Goal: Information Seeking & Learning: Get advice/opinions

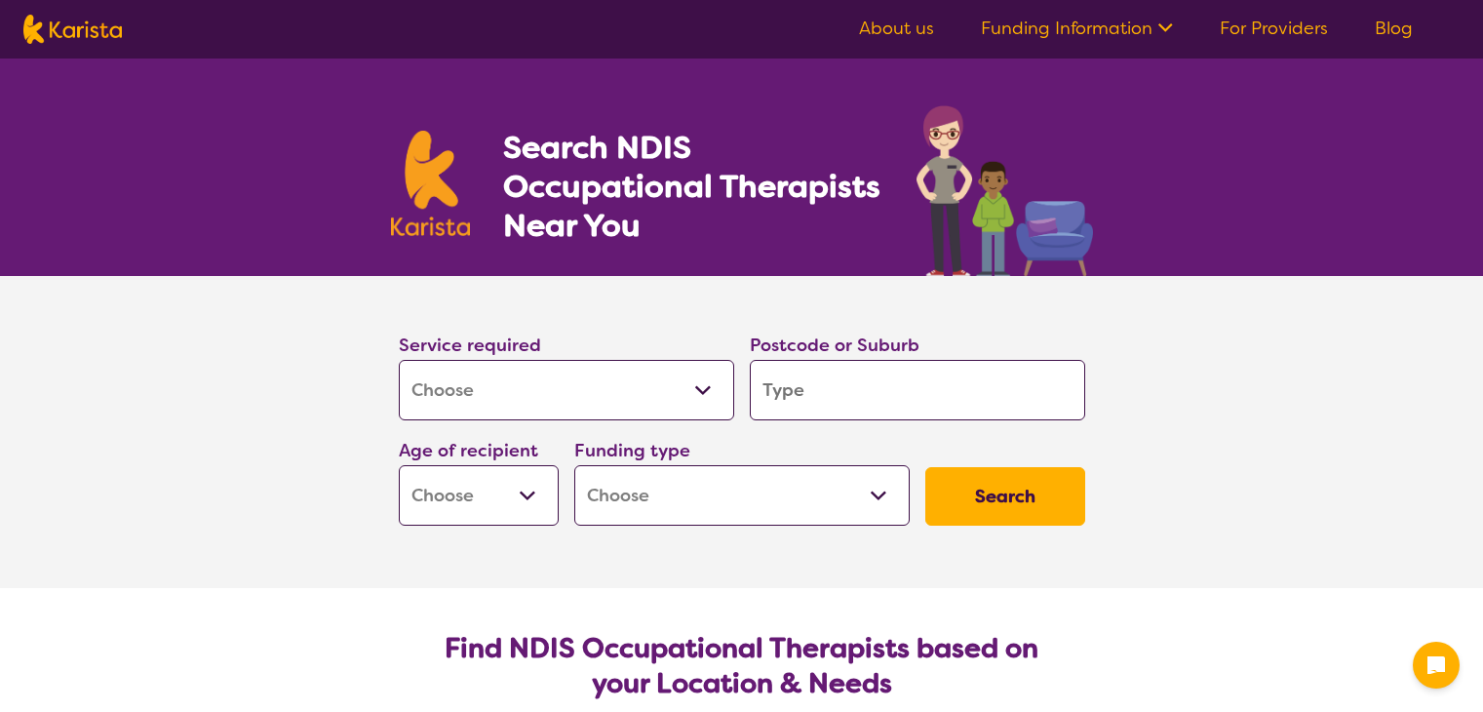
select select "[MEDICAL_DATA]"
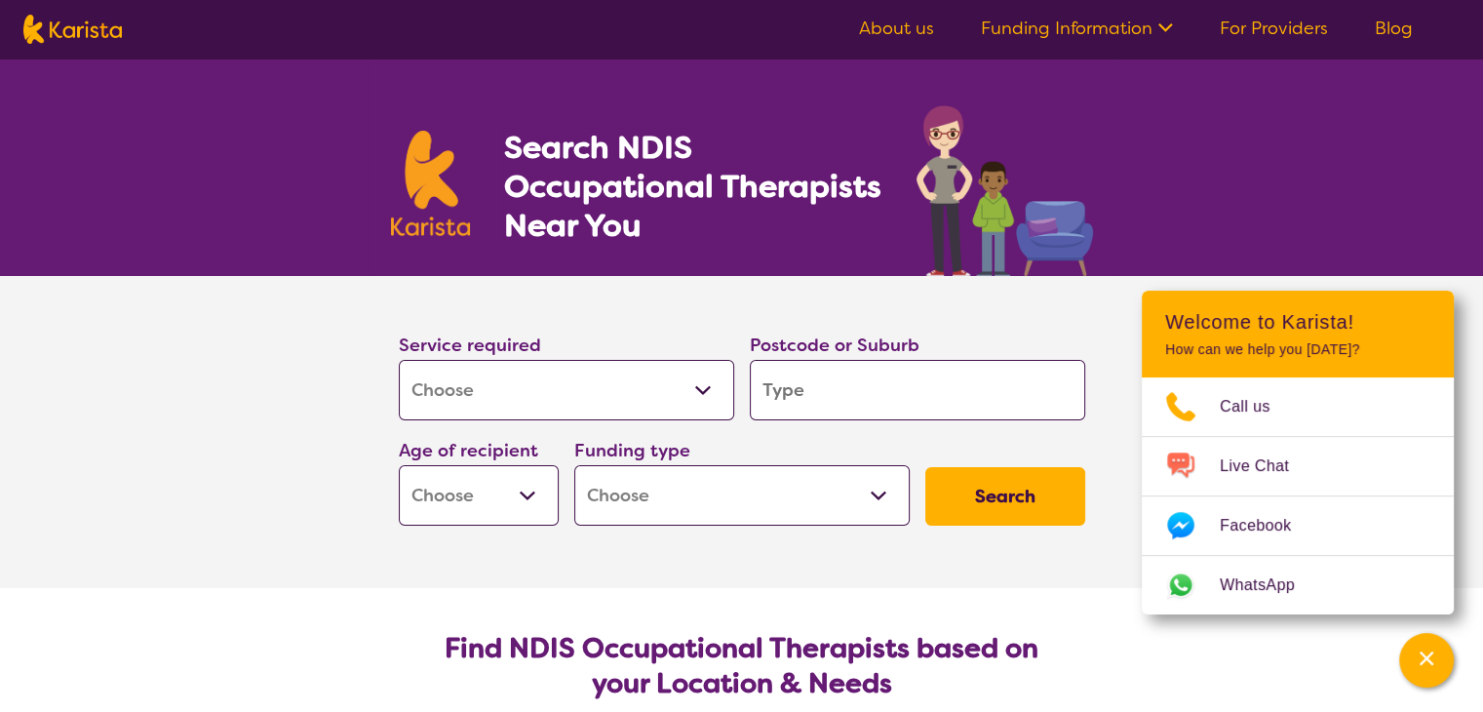
click at [846, 399] on input "search" at bounding box center [917, 390] width 335 height 60
type input "3"
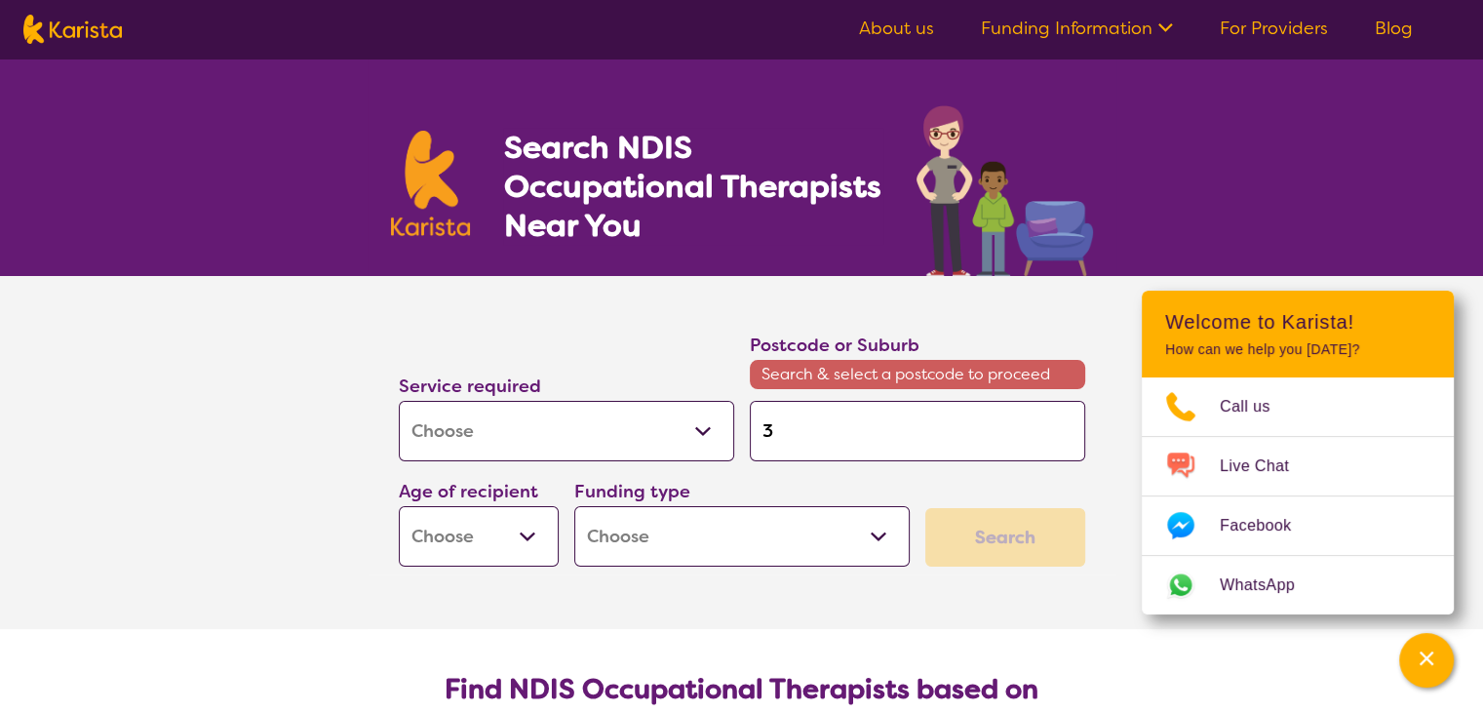
type input "30"
type input "305"
type input "3056"
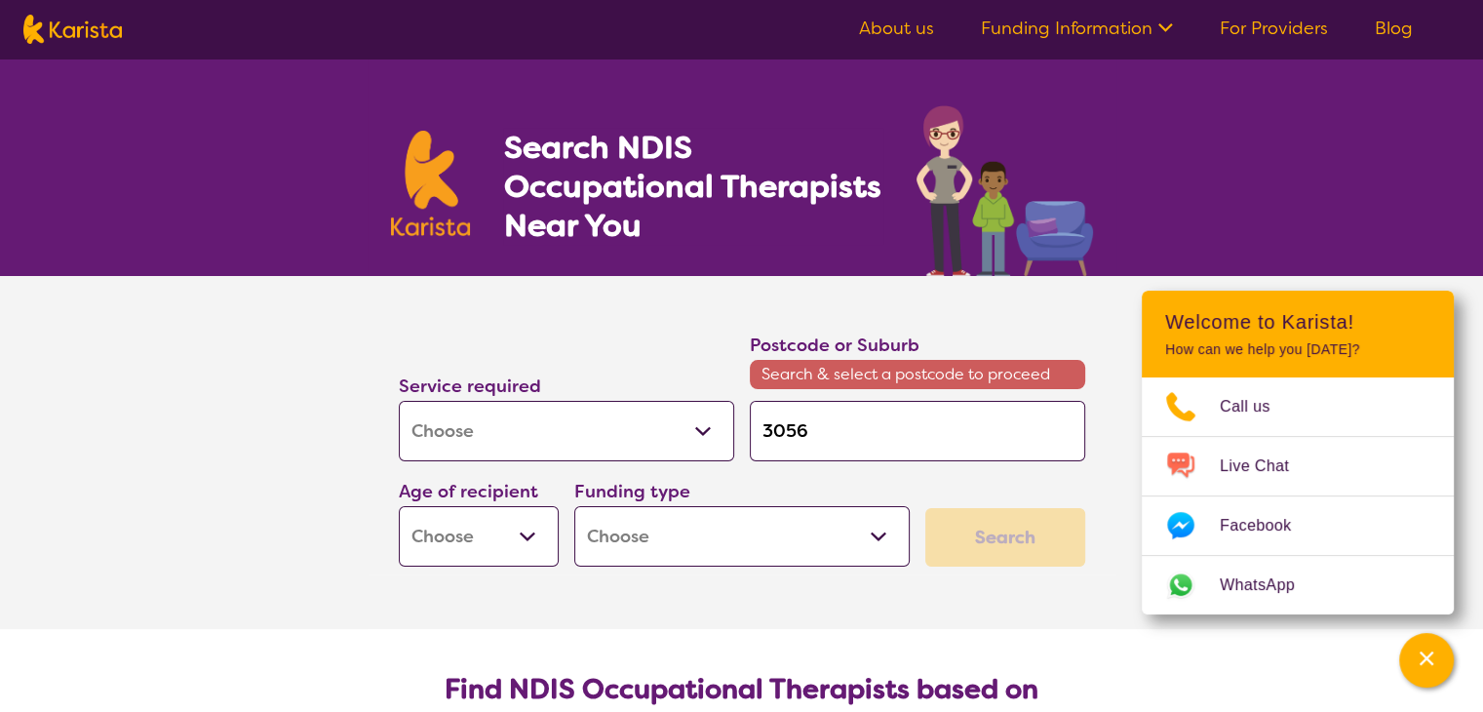
type input "3056"
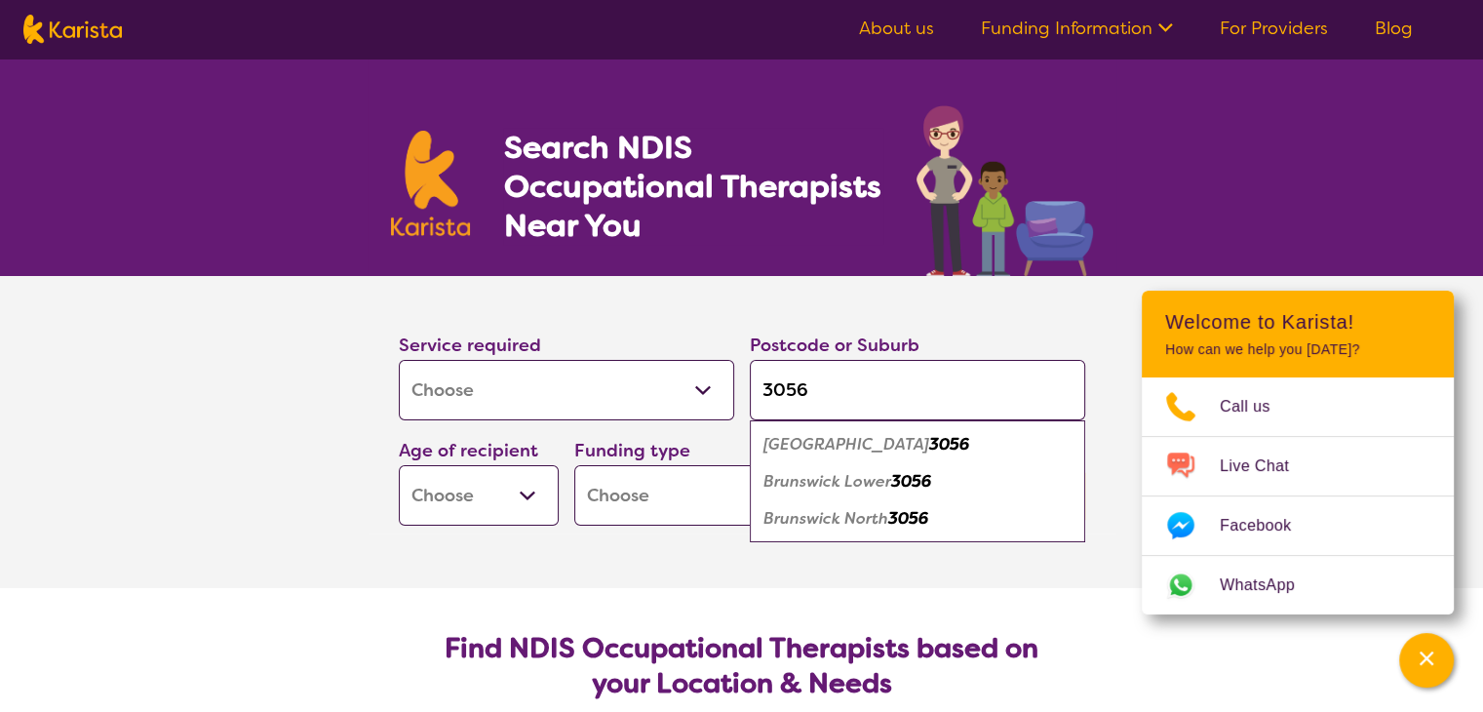
type input "3056"
click at [929, 440] on em "3056" at bounding box center [949, 444] width 40 height 20
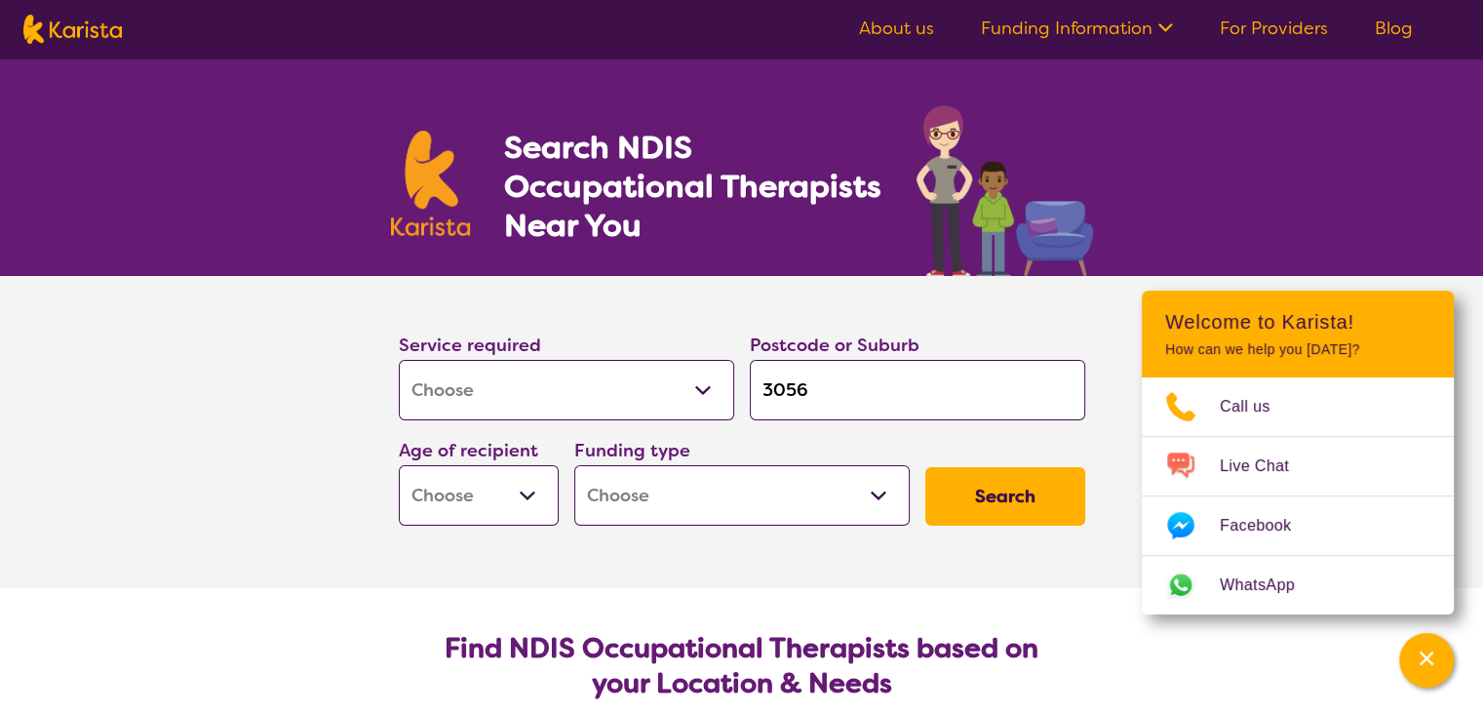
click at [528, 492] on select "Early Childhood - 0 to 9 Child - 10 to 11 Adolescent - 12 to 17 Adult - 18 to 6…" at bounding box center [479, 495] width 160 height 60
select select "AD"
click at [399, 465] on select "Early Childhood - 0 to 9 Child - 10 to 11 Adolescent - 12 to 17 Adult - 18 to 6…" at bounding box center [479, 495] width 160 height 60
select select "AD"
click at [703, 511] on select "Home Care Package (HCP) National Disability Insurance Scheme (NDIS) I don't know" at bounding box center [741, 495] width 335 height 60
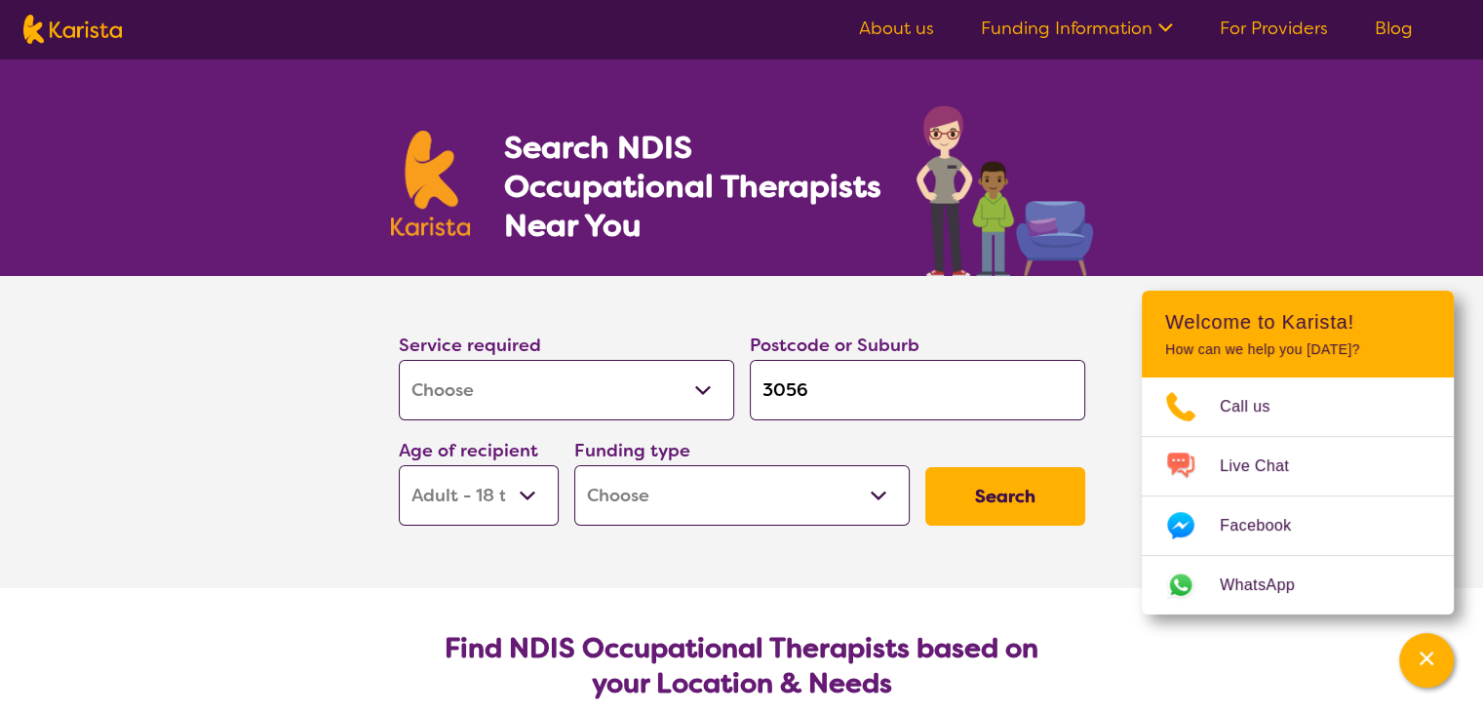
click at [703, 511] on select "Home Care Package (HCP) National Disability Insurance Scheme (NDIS) I don't know" at bounding box center [741, 495] width 335 height 60
select select "NDIS"
click at [574, 465] on select "Home Care Package (HCP) National Disability Insurance Scheme (NDIS) I don't know" at bounding box center [741, 495] width 335 height 60
select select "NDIS"
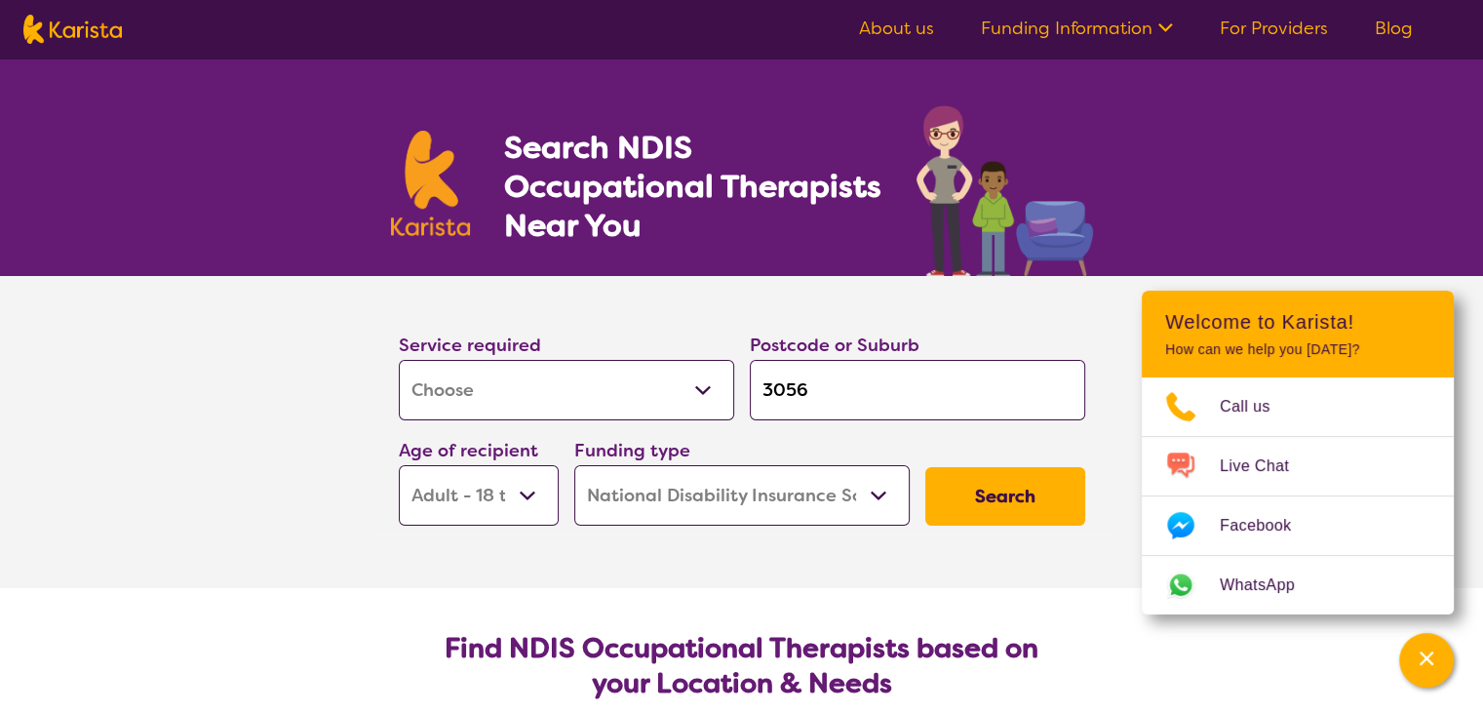
click at [993, 496] on button "Search" at bounding box center [1005, 496] width 160 height 58
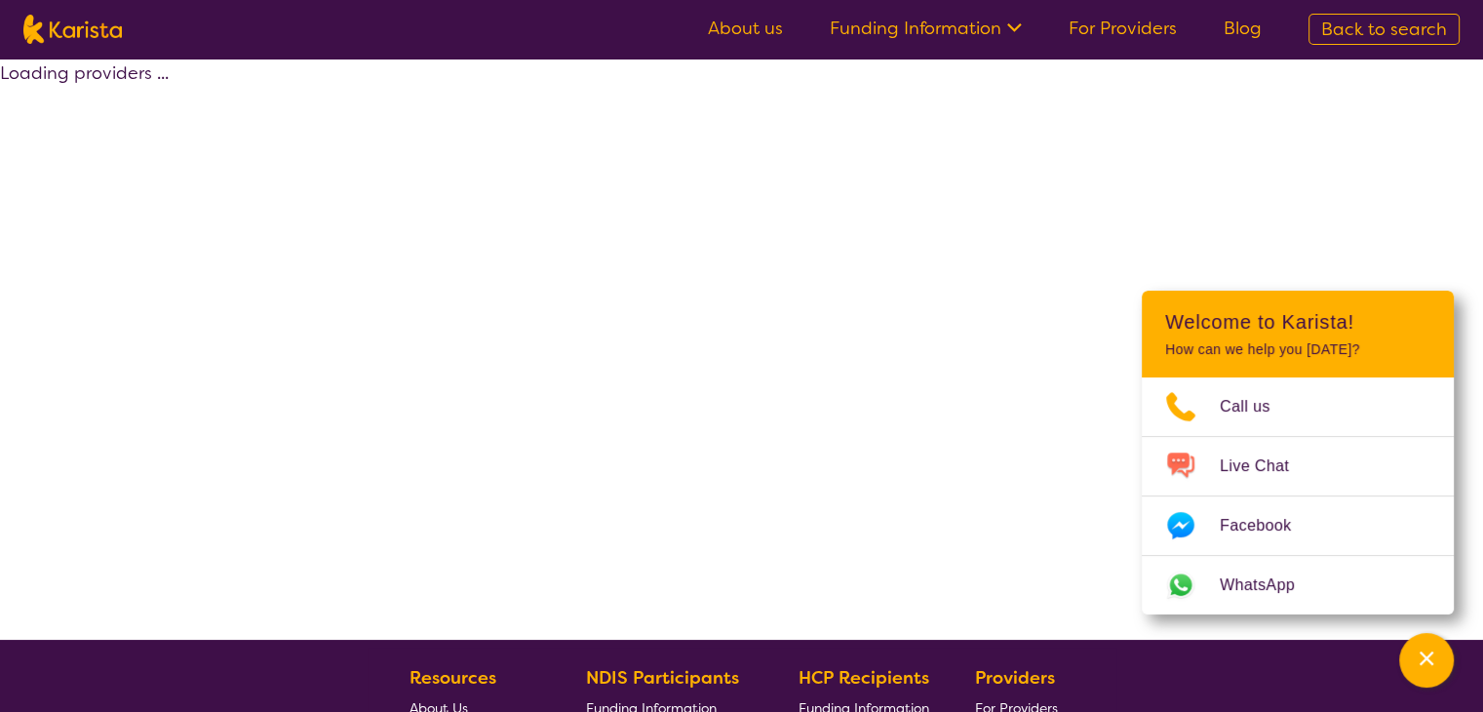
select select "by_score"
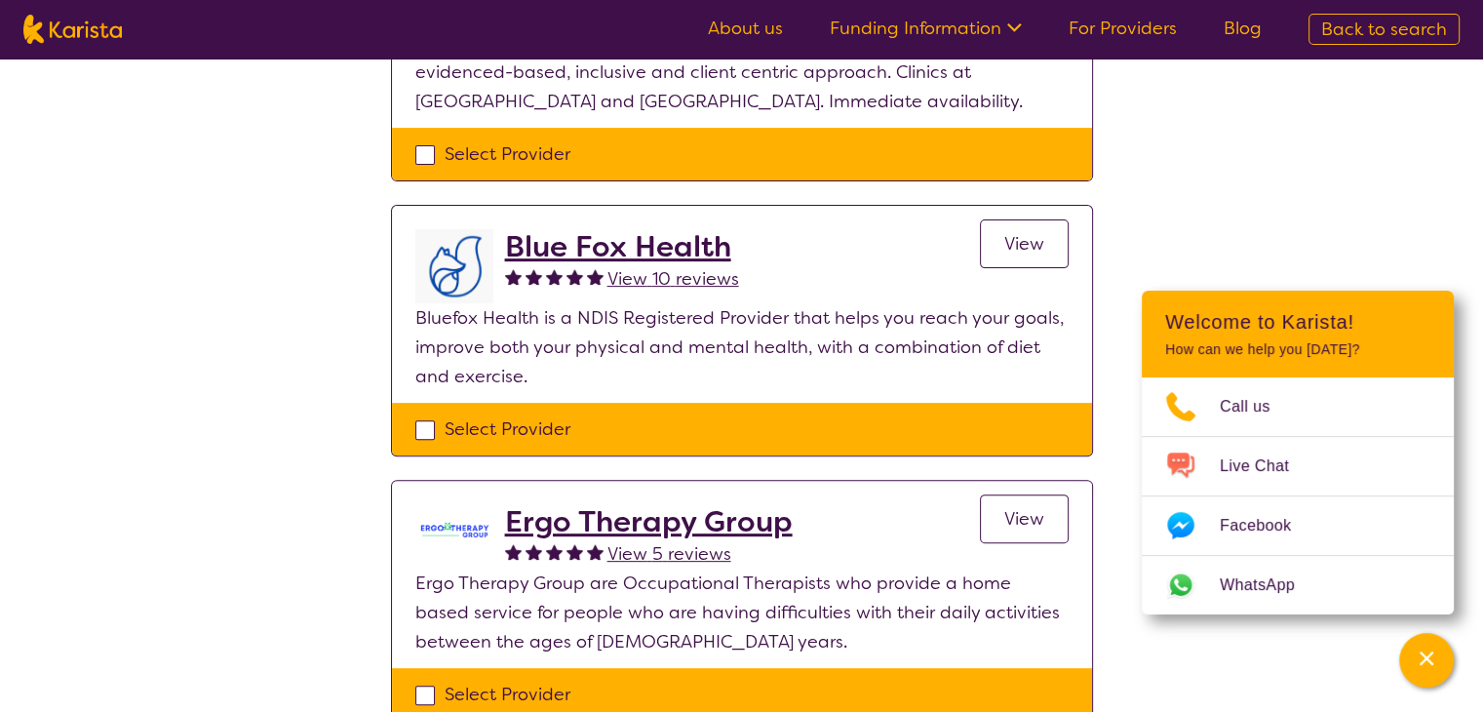
scroll to position [663, 0]
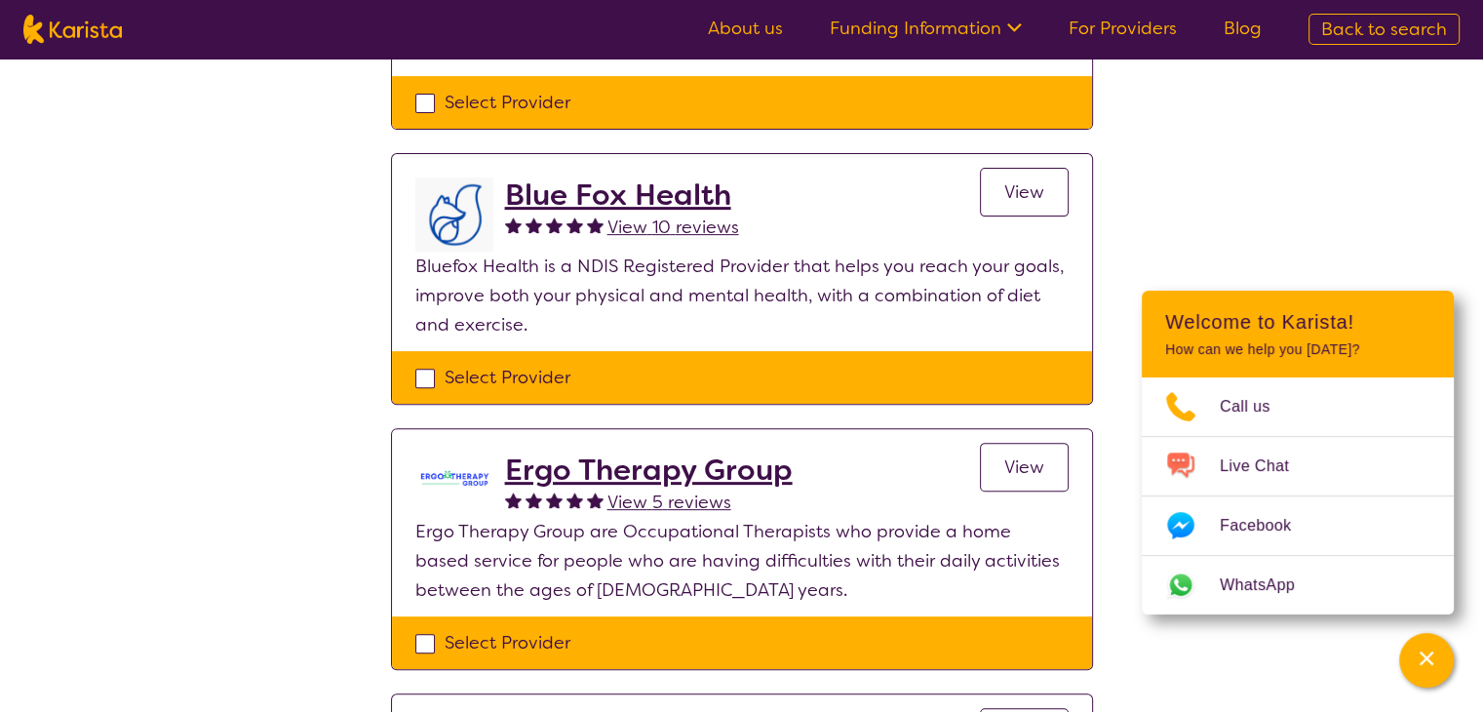
click at [690, 452] on h2 "Ergo Therapy Group" at bounding box center [649, 469] width 288 height 35
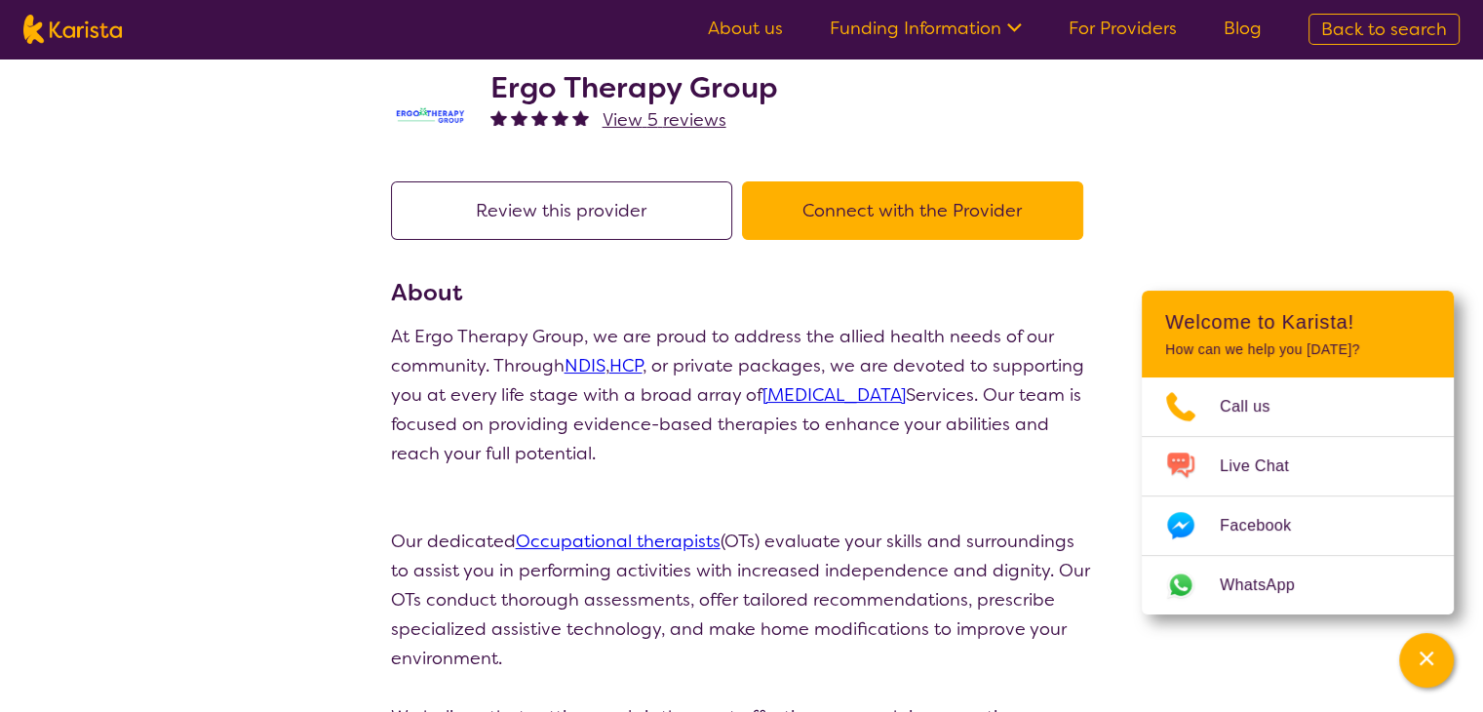
scroll to position [4, 0]
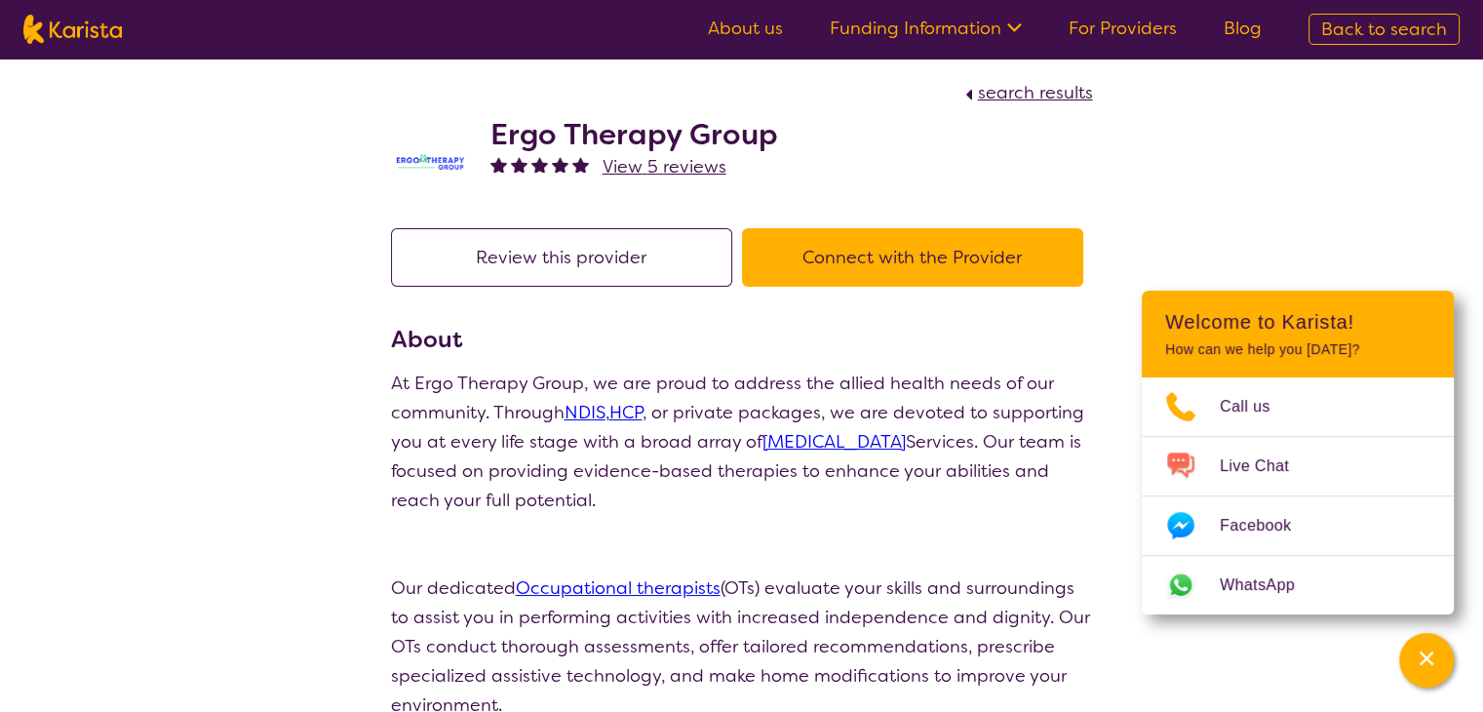
click at [881, 242] on button "Connect with the Provider" at bounding box center [912, 257] width 341 height 58
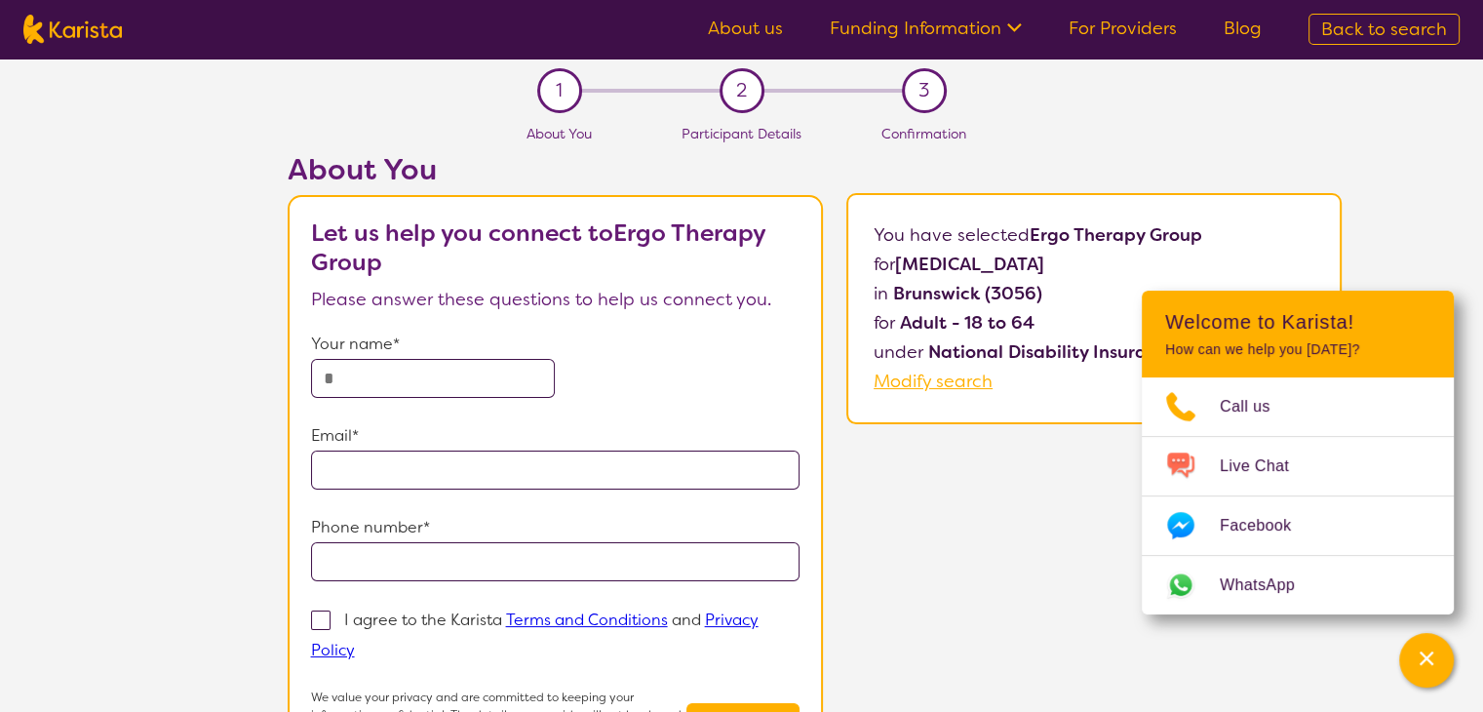
click at [1389, 204] on div "About You Let us help you connect to Ergo Therapy Group Please answer these que…" at bounding box center [814, 495] width 1337 height 686
click at [416, 376] on input "text" at bounding box center [433, 378] width 245 height 39
type input "**********"
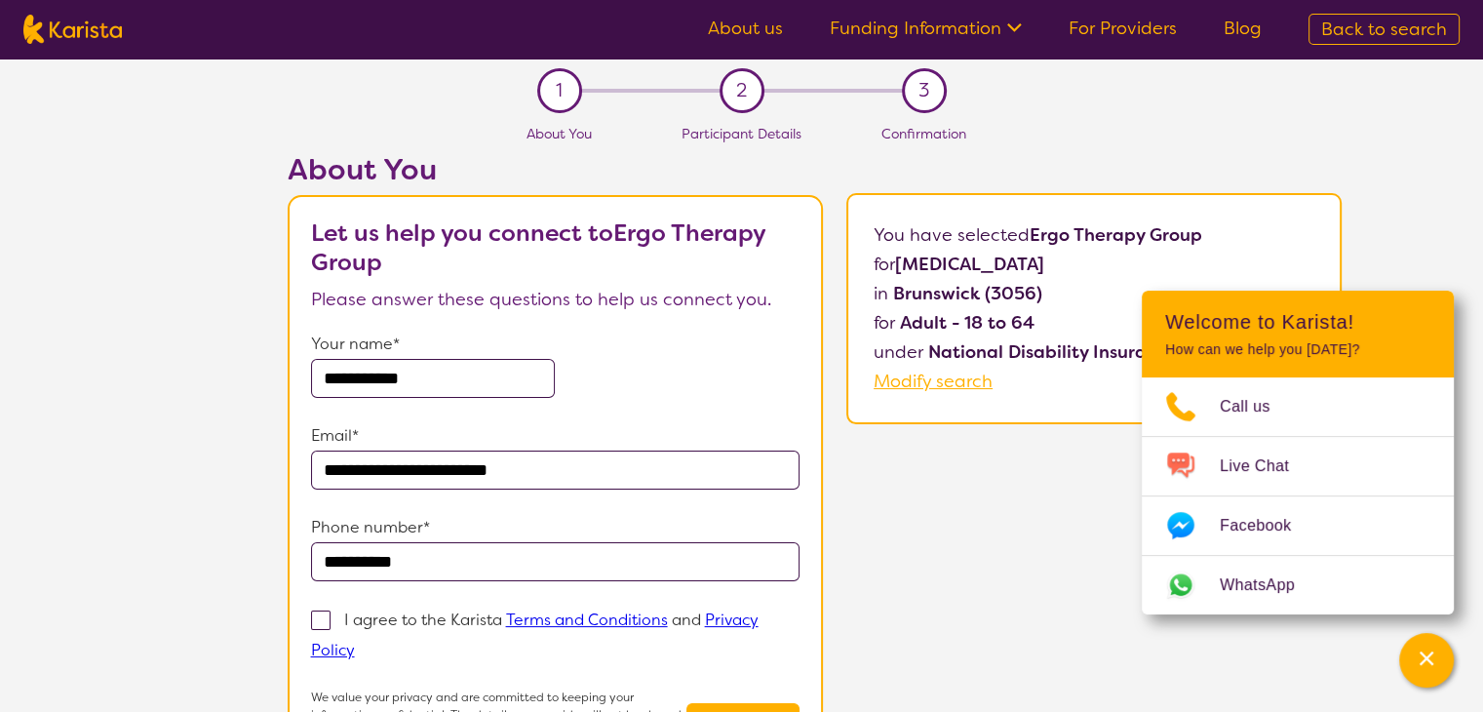
click at [331, 619] on label "I agree to the Karista Terms and Conditions and Privacy Policy" at bounding box center [534, 634] width 447 height 54
click at [355, 642] on input "I agree to the Karista Terms and Conditions and Privacy Policy" at bounding box center [361, 648] width 13 height 13
checkbox input "true"
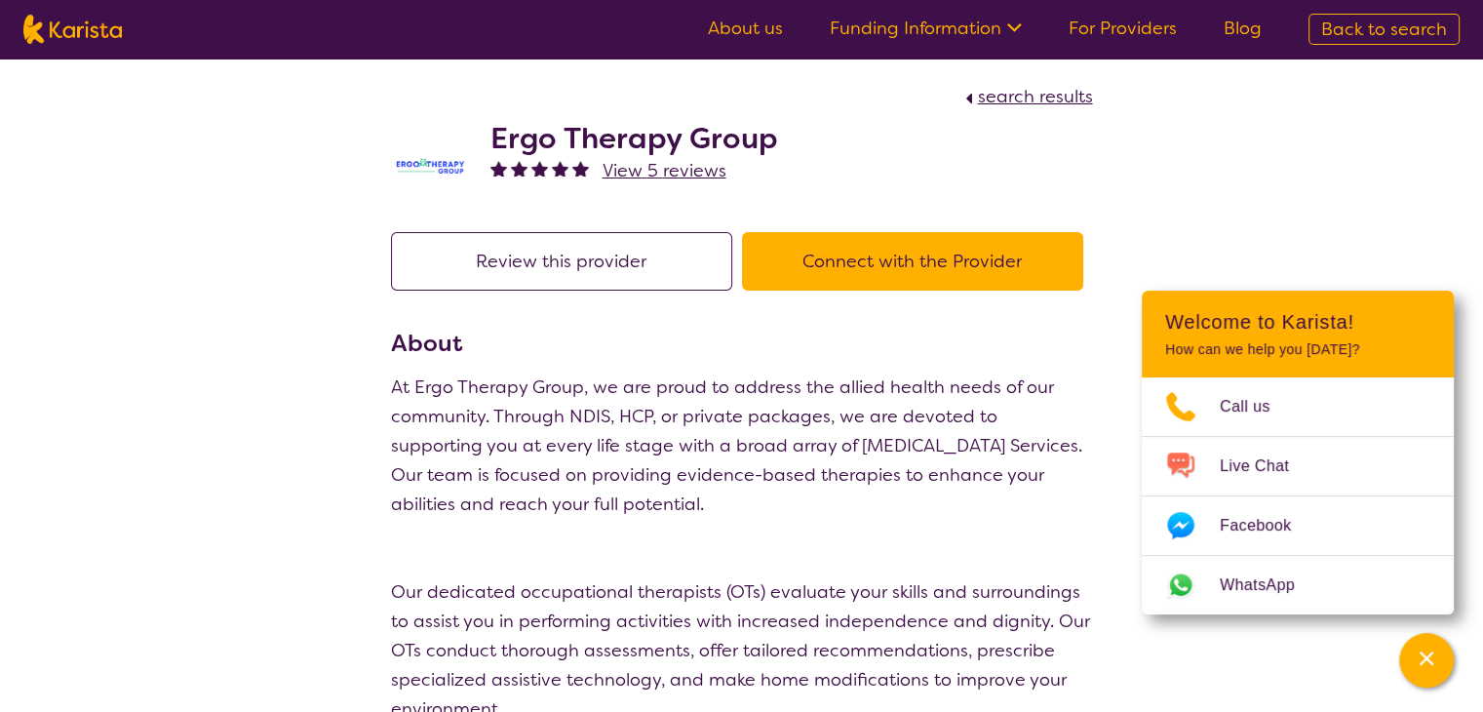
scroll to position [4, 0]
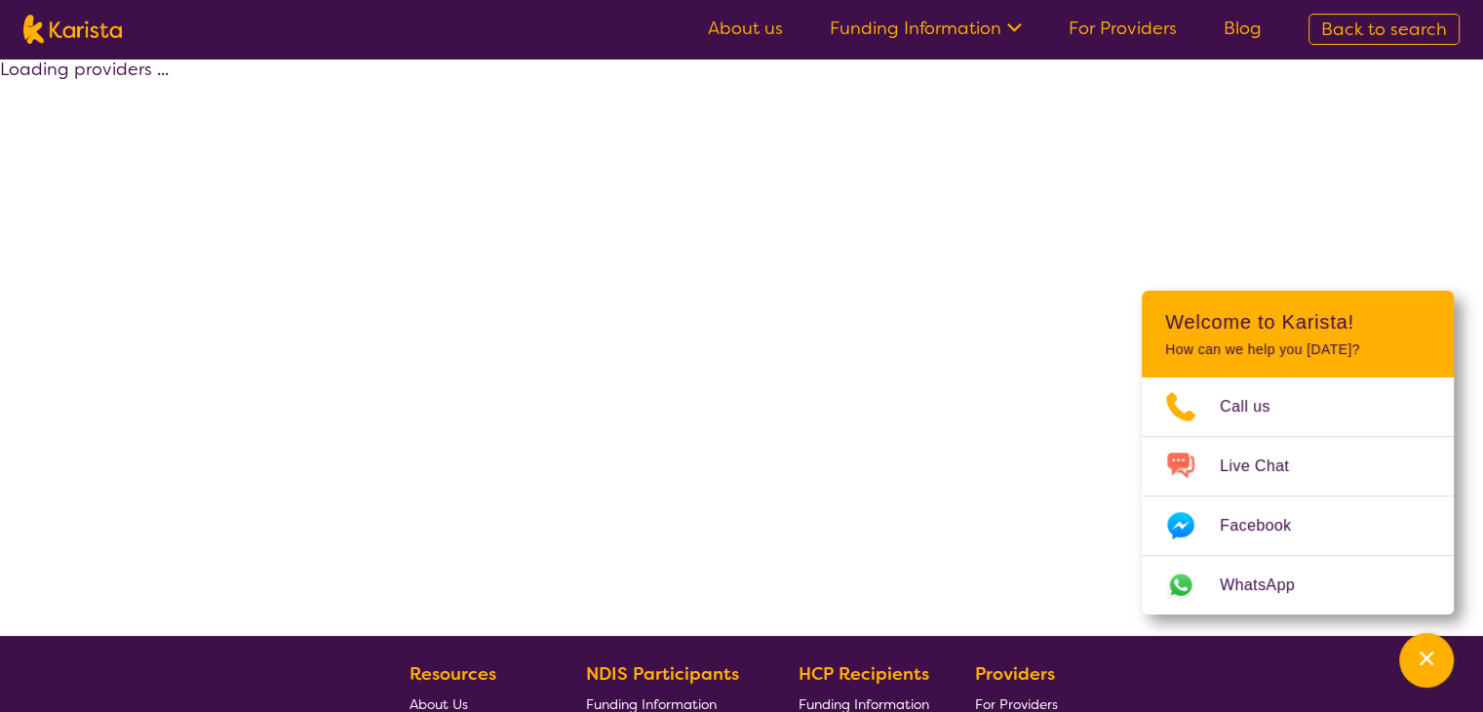
scroll to position [401, 0]
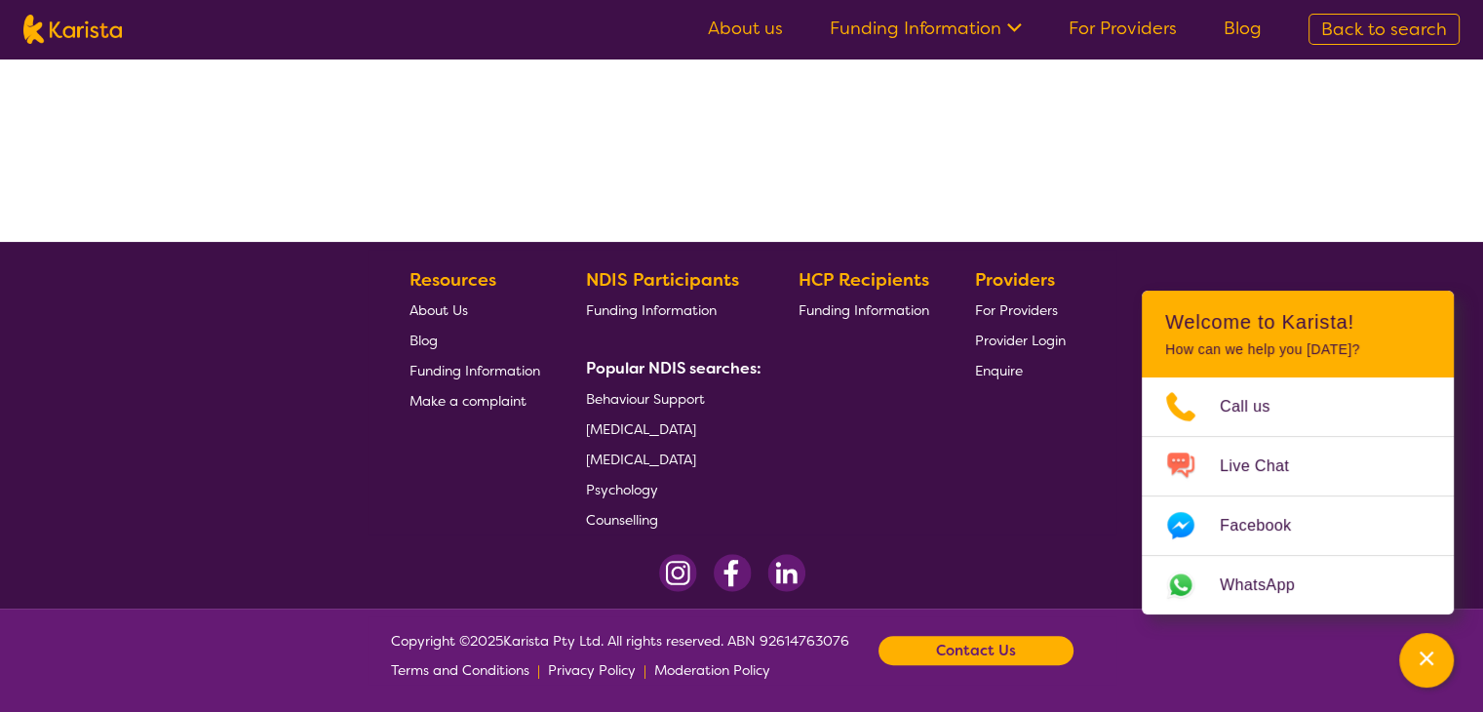
select select "by_score"
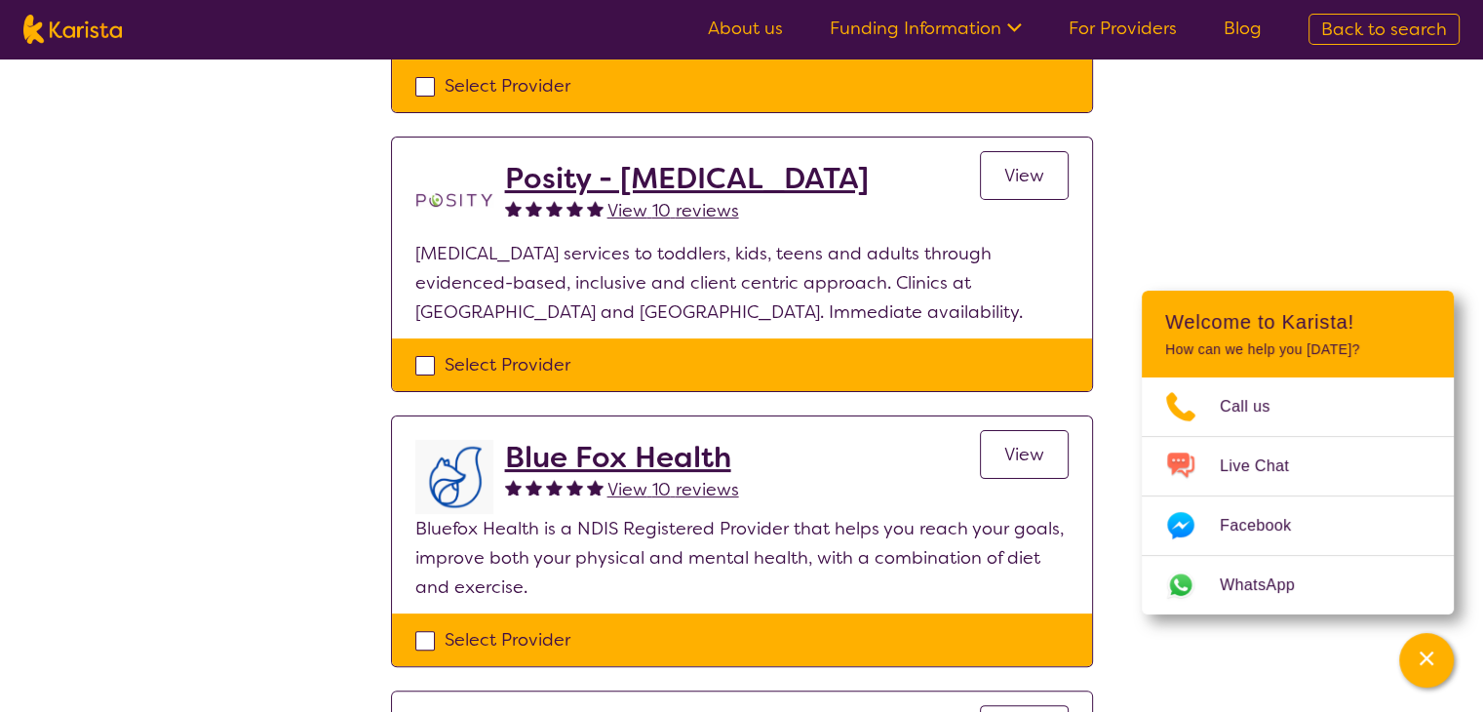
select select "[MEDICAL_DATA]"
select select "AD"
select select "NDIS"
select select "[MEDICAL_DATA]"
select select "AD"
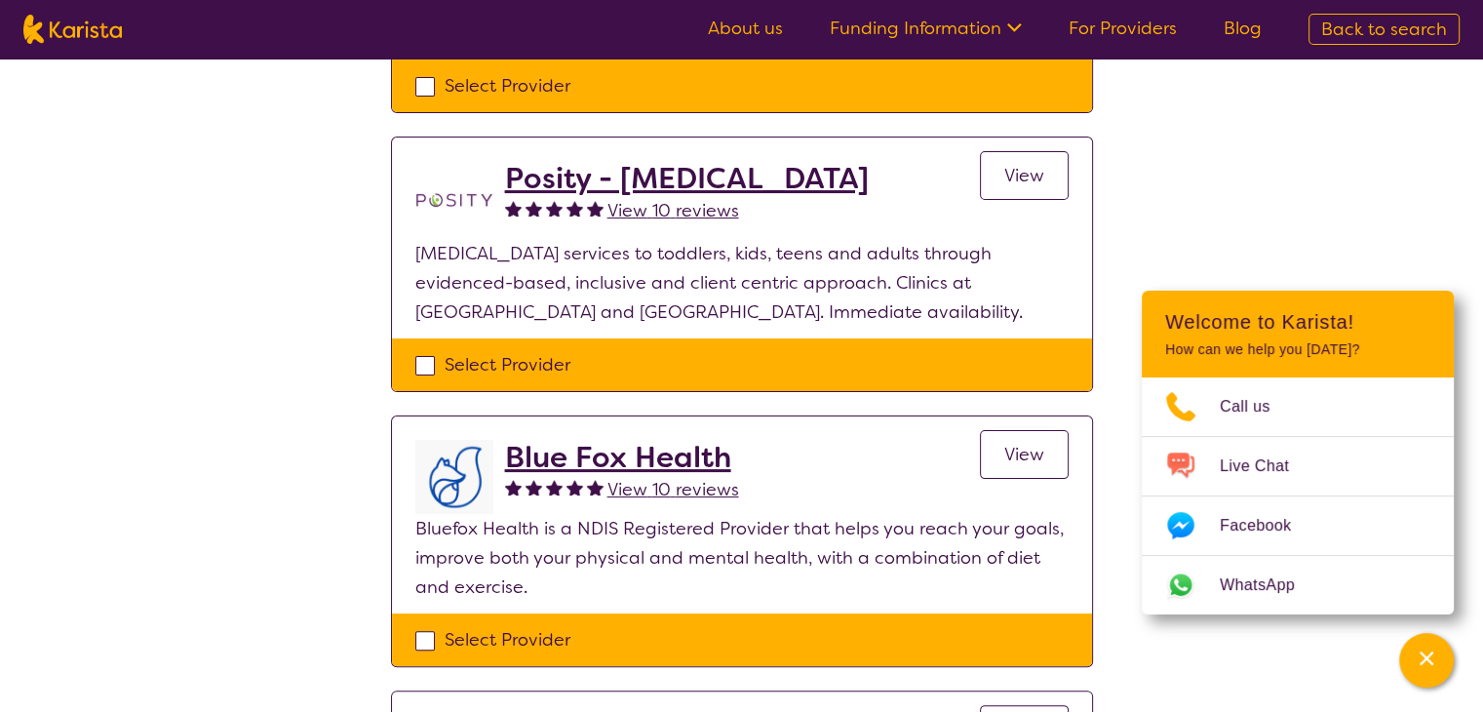
select select "NDIS"
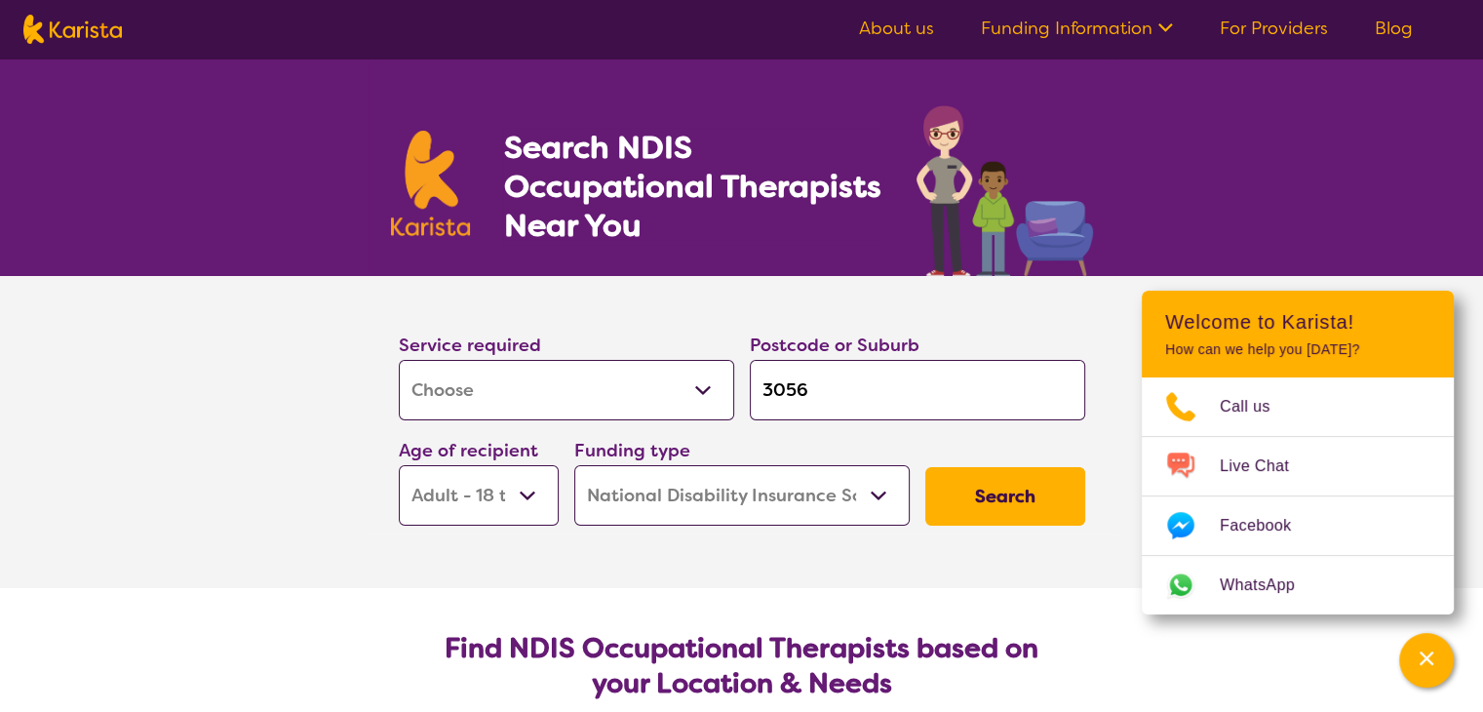
click at [632, 369] on select "Allied Health Assistant Assessment ([MEDICAL_DATA] or [MEDICAL_DATA]) Behaviour…" at bounding box center [566, 390] width 335 height 60
select select "Psychology"
click at [399, 360] on select "Allied Health Assistant Assessment ([MEDICAL_DATA] or [MEDICAL_DATA]) Behaviour…" at bounding box center [566, 390] width 335 height 60
select select "Psychology"
click at [1002, 479] on button "Search" at bounding box center [1005, 496] width 160 height 58
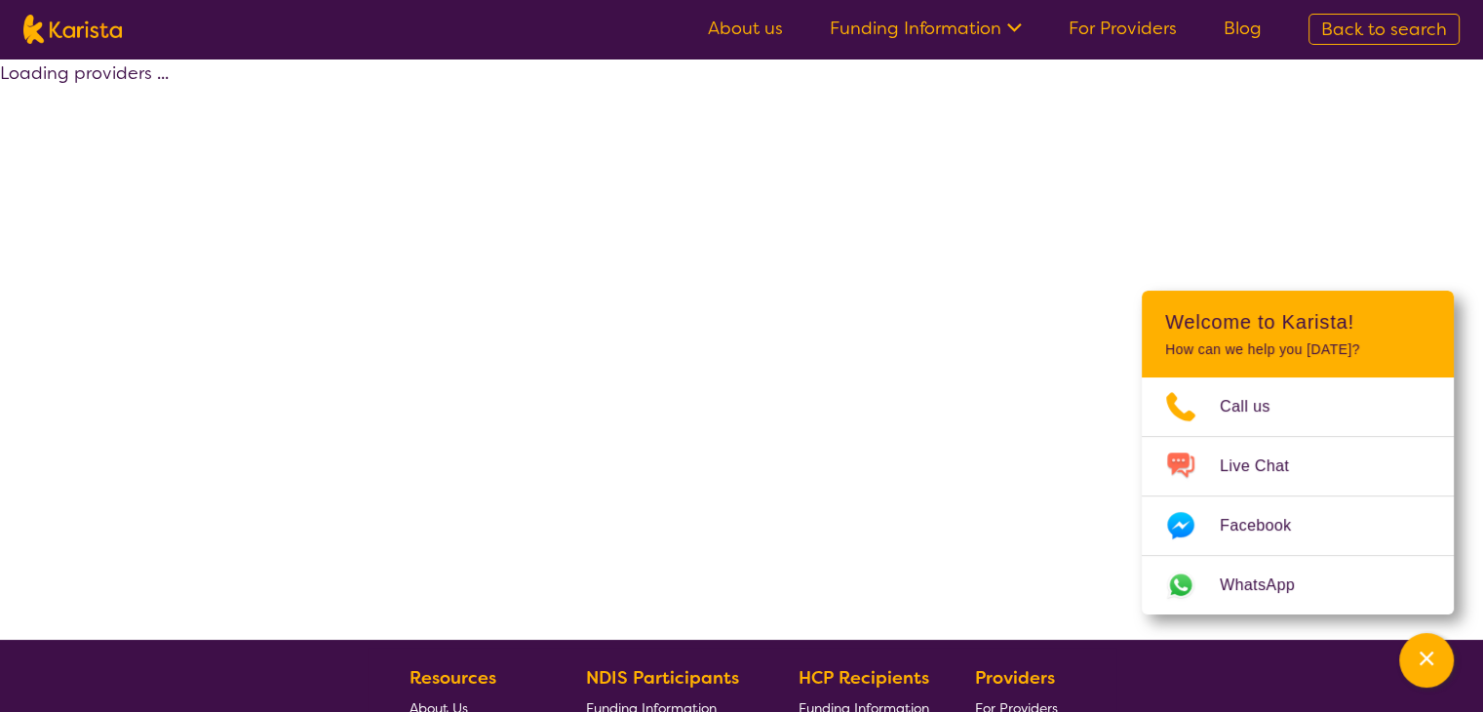
select select "by_score"
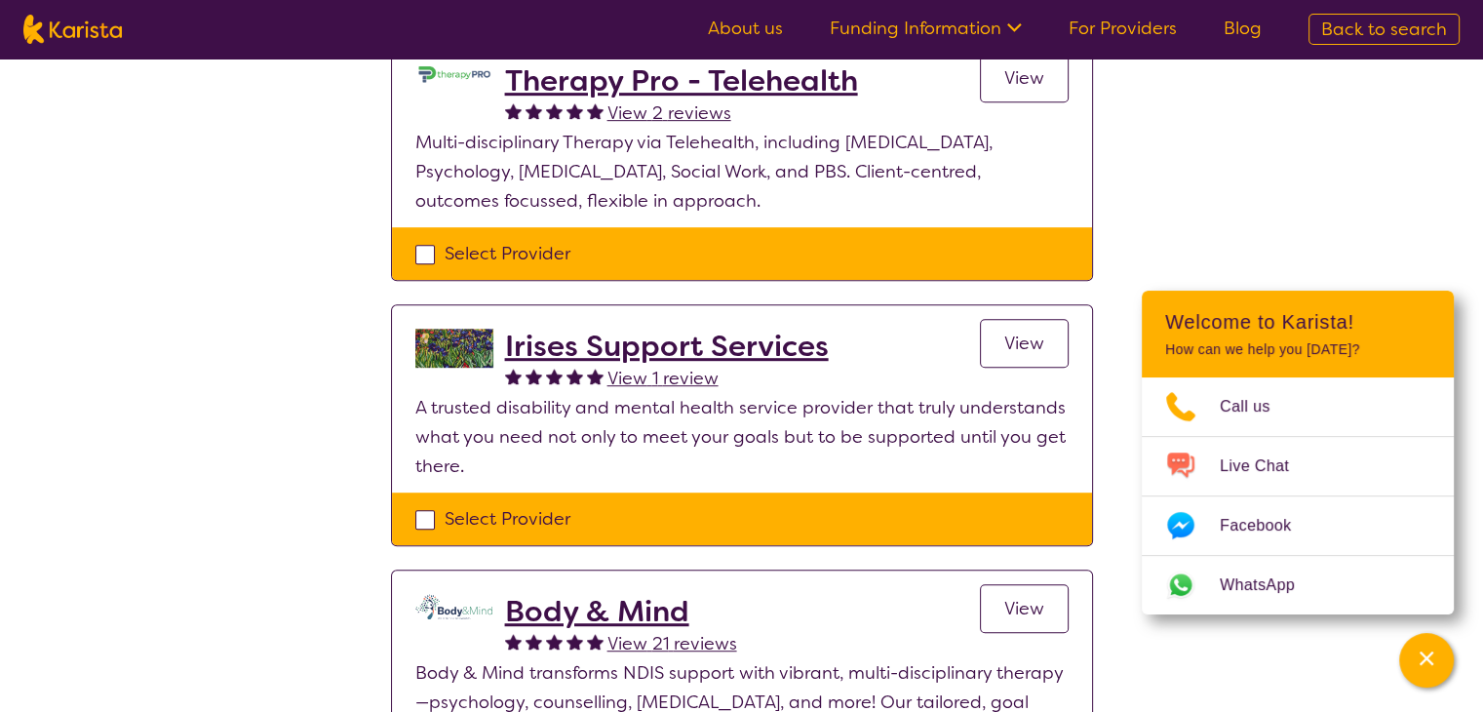
scroll to position [1103, 0]
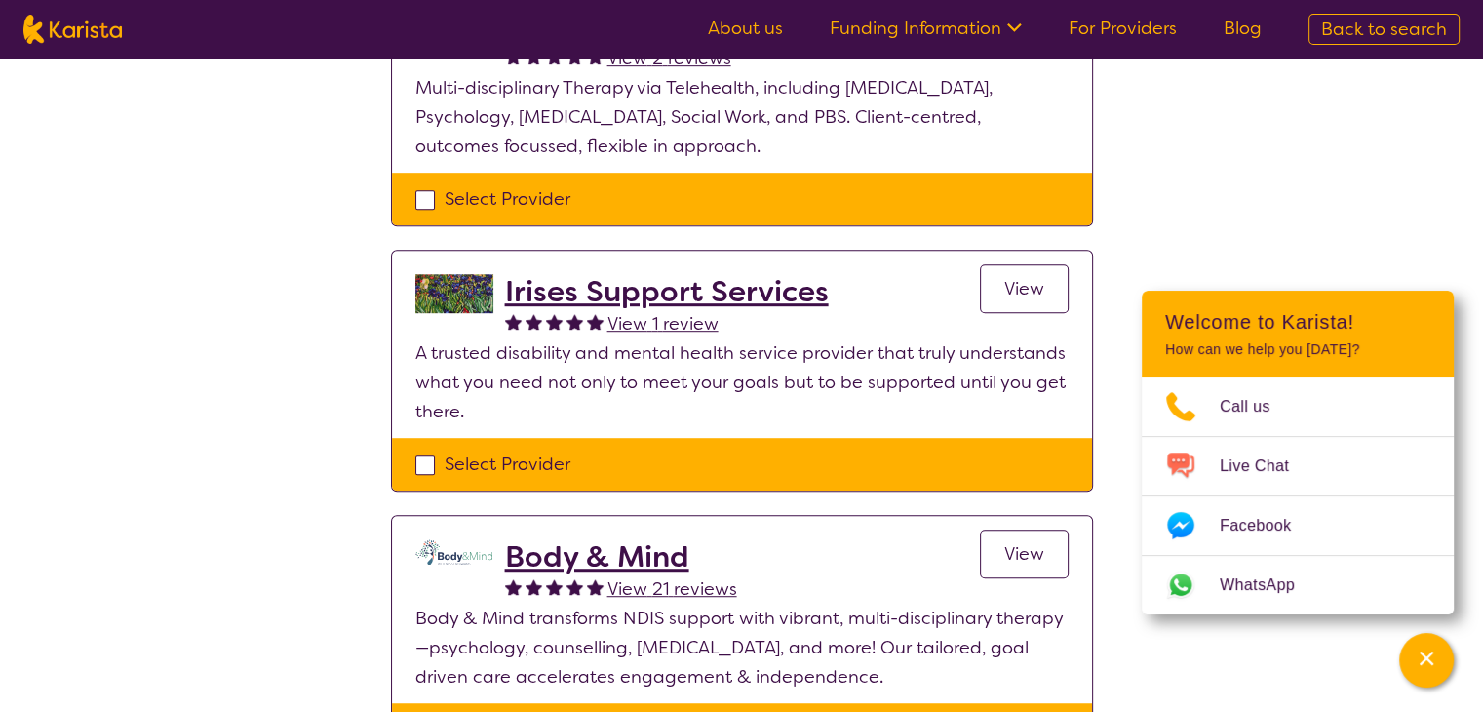
click at [637, 539] on h2 "Body & Mind" at bounding box center [621, 556] width 232 height 35
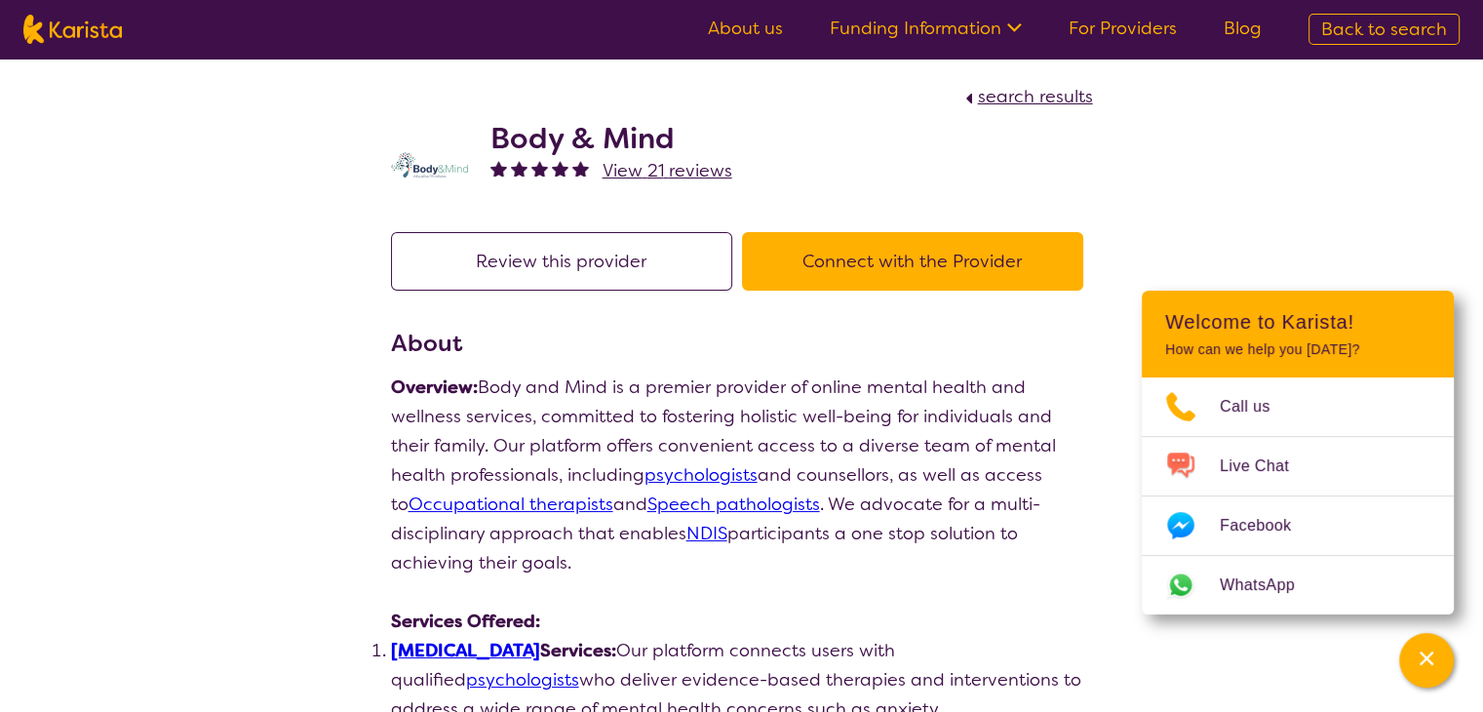
click at [644, 473] on link "psychologists" at bounding box center [700, 474] width 113 height 23
drag, startPoint x: 686, startPoint y: 143, endPoint x: 447, endPoint y: 144, distance: 238.9
click at [447, 144] on div "Body & Mind View 21 reviews" at bounding box center [742, 159] width 702 height 97
copy div "Body & Mind"
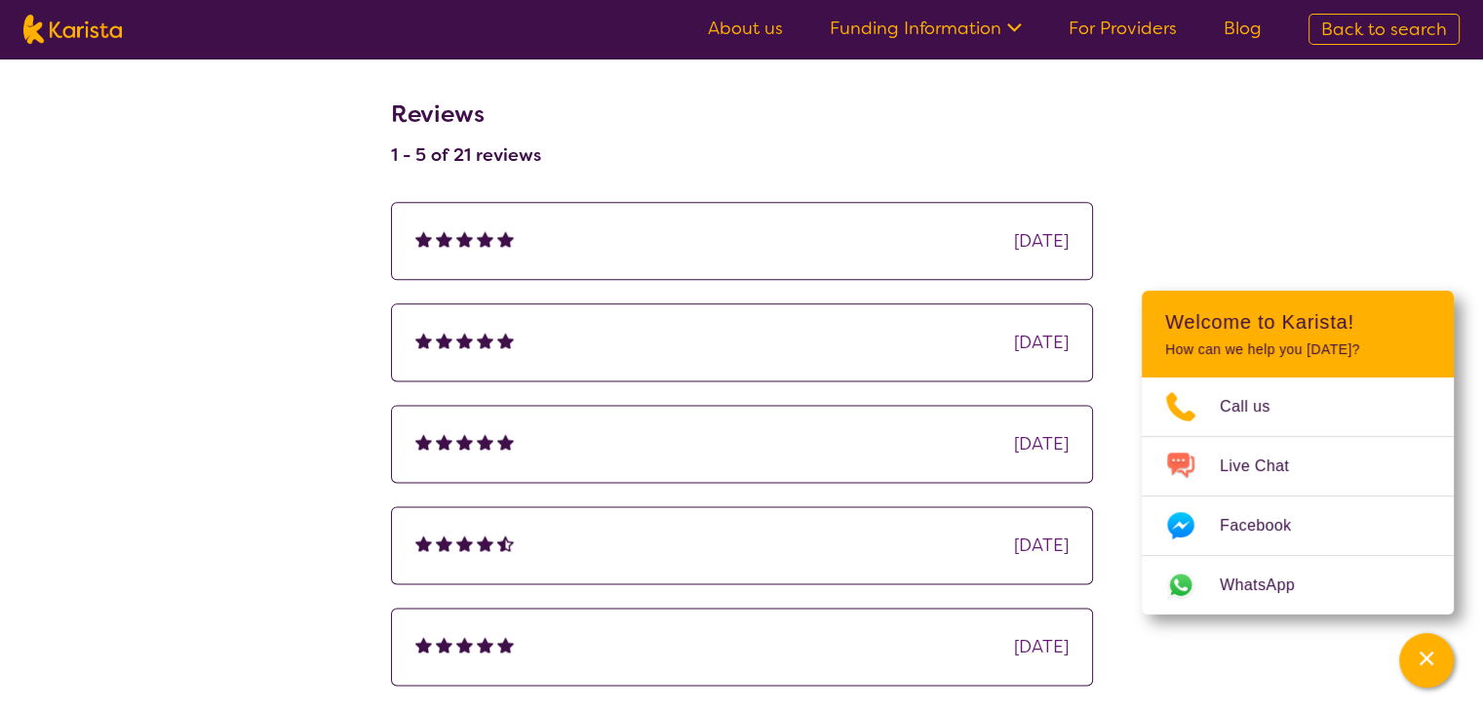
scroll to position [2031, 0]
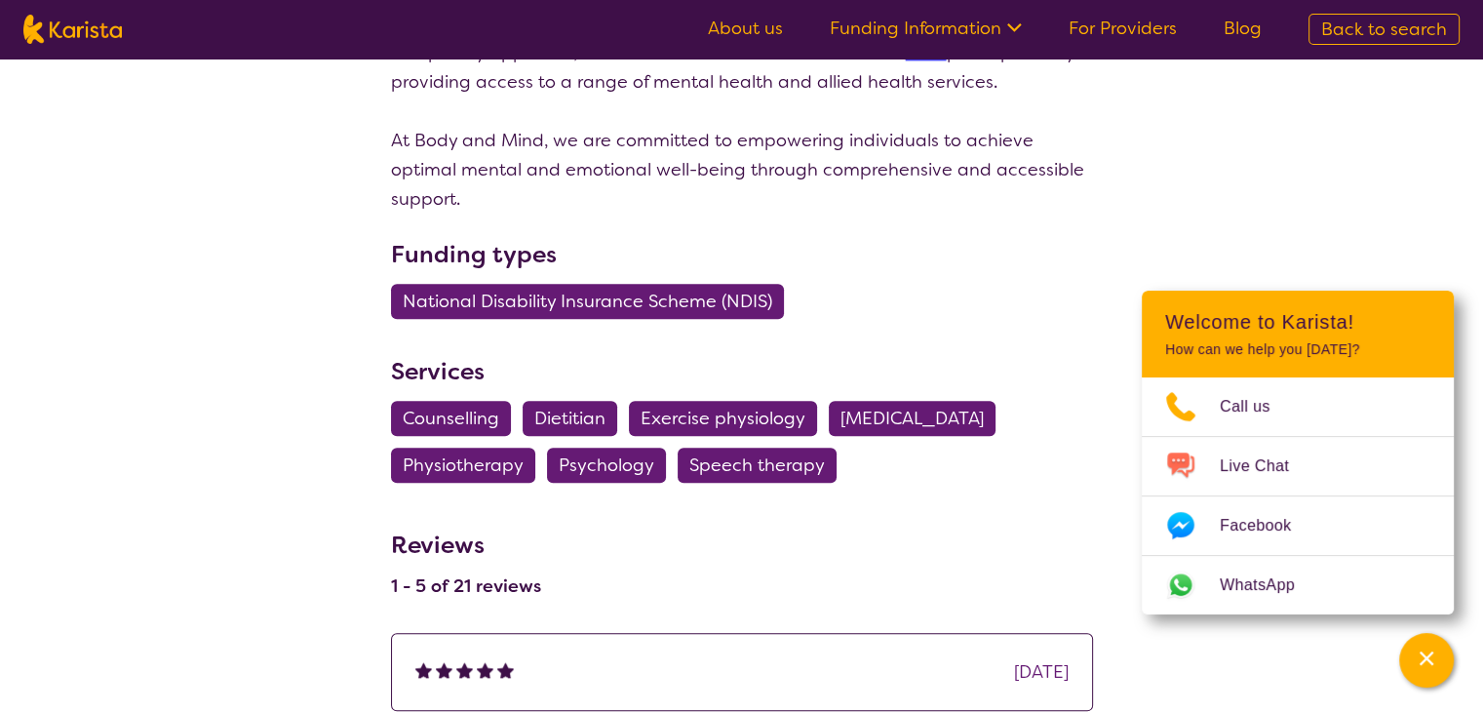
scroll to position [401, 0]
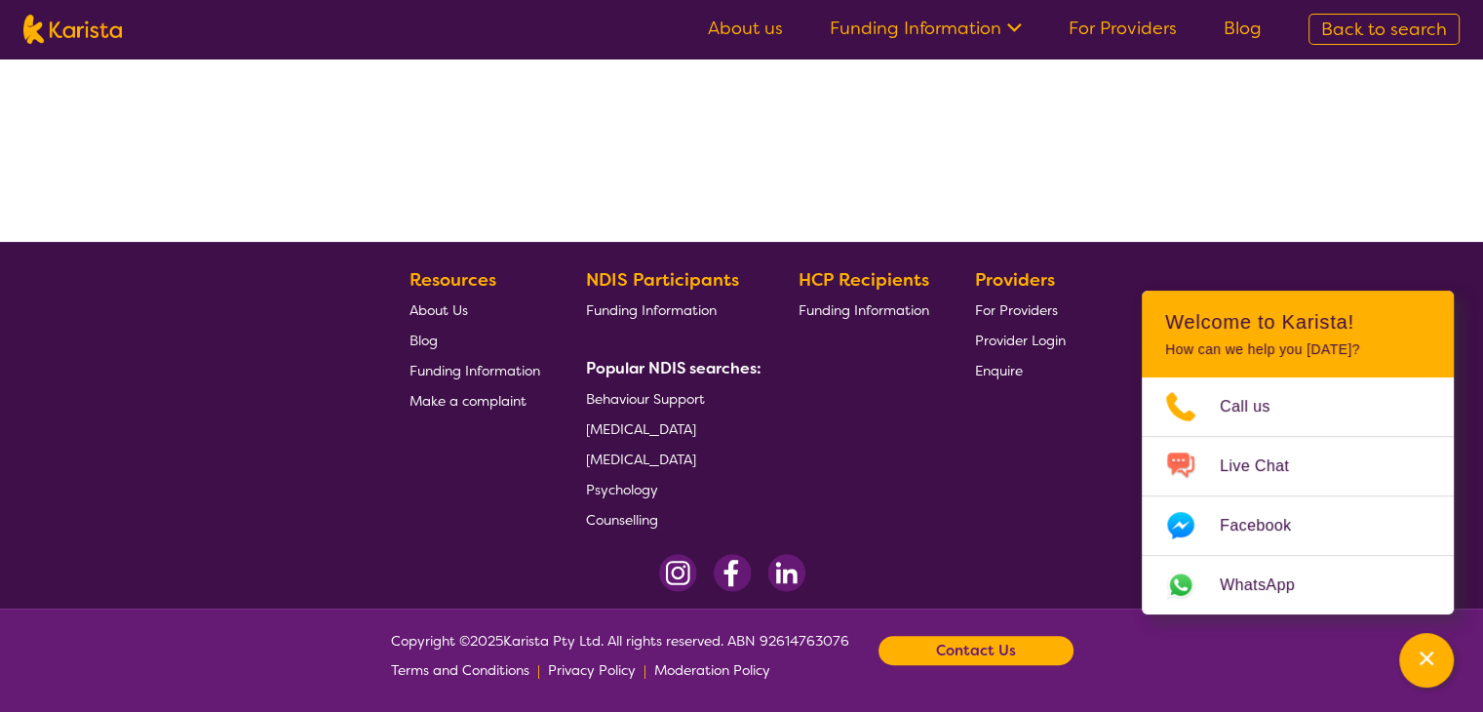
select select "by_score"
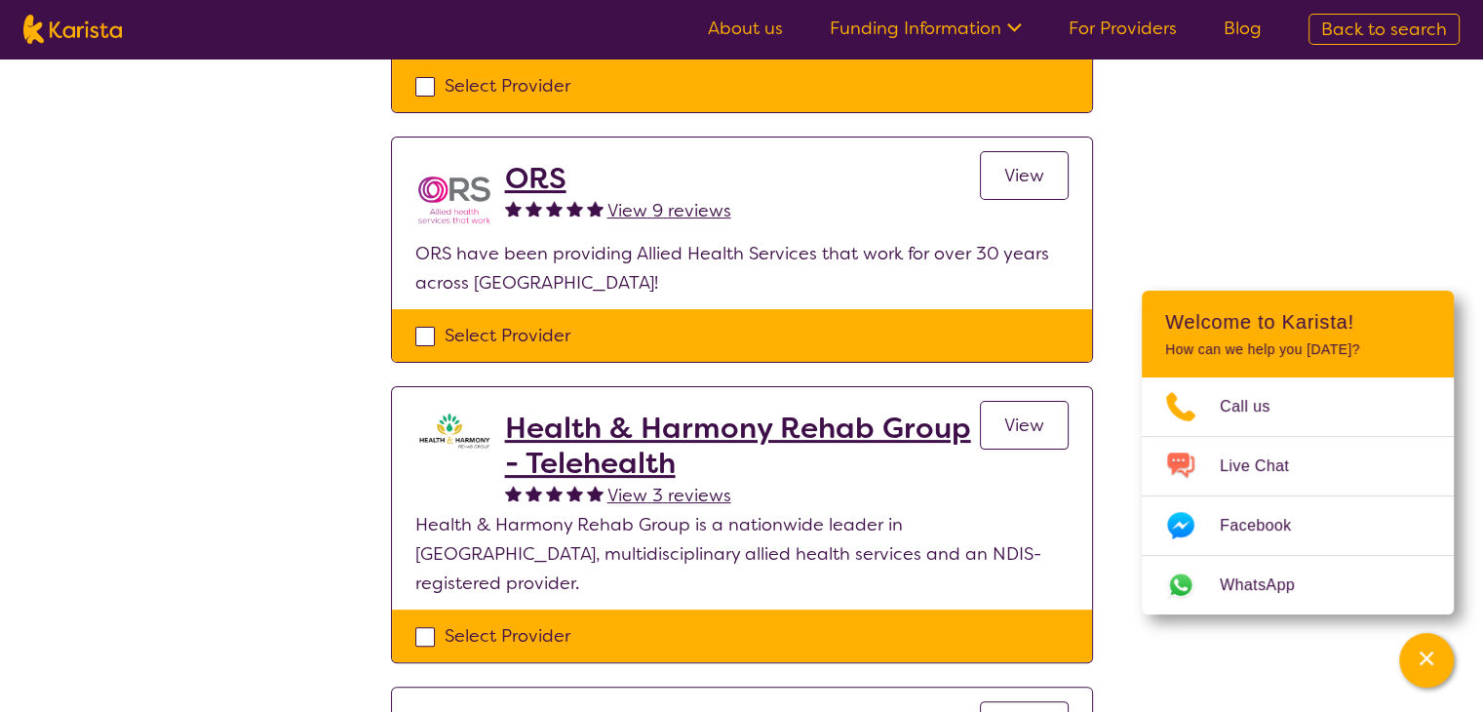
select select "[MEDICAL_DATA]"
select select "AD"
select select "NDIS"
select select "[MEDICAL_DATA]"
select select "AD"
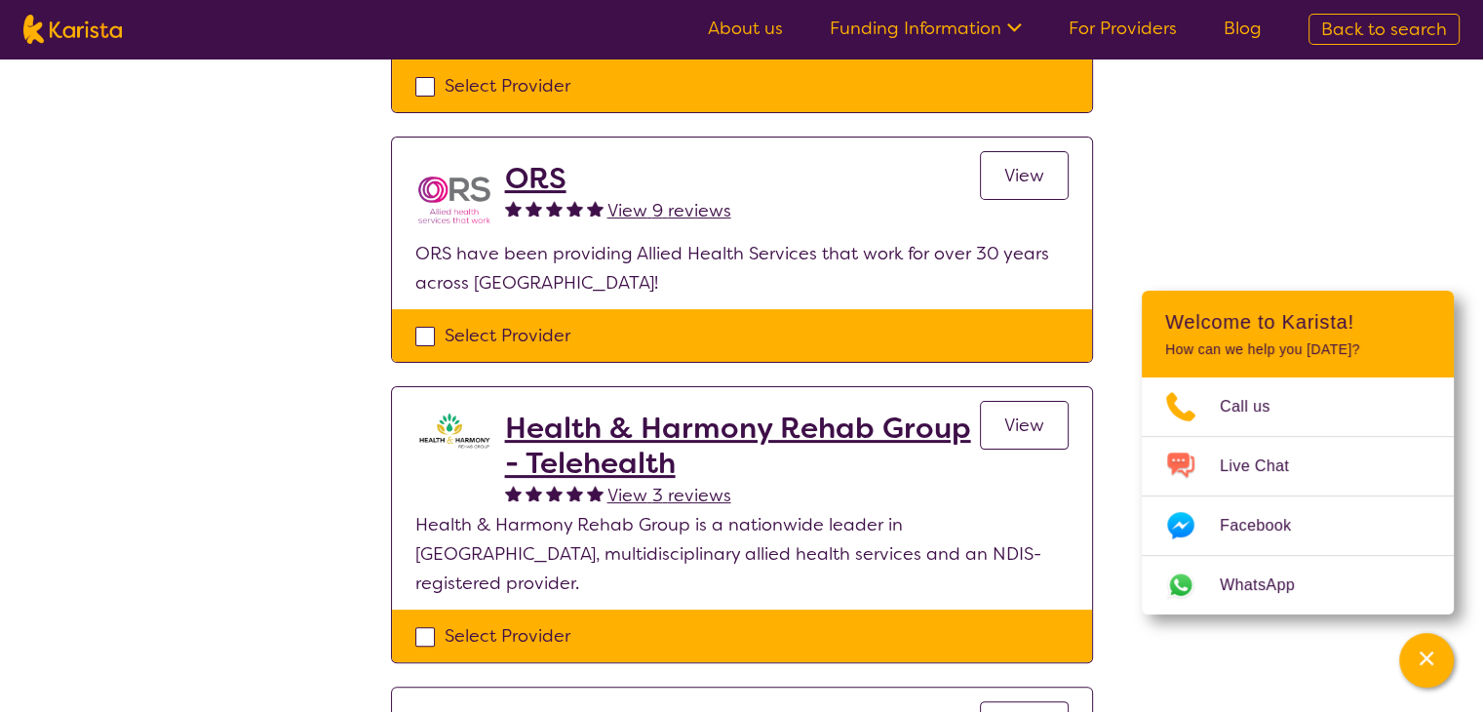
select select "NDIS"
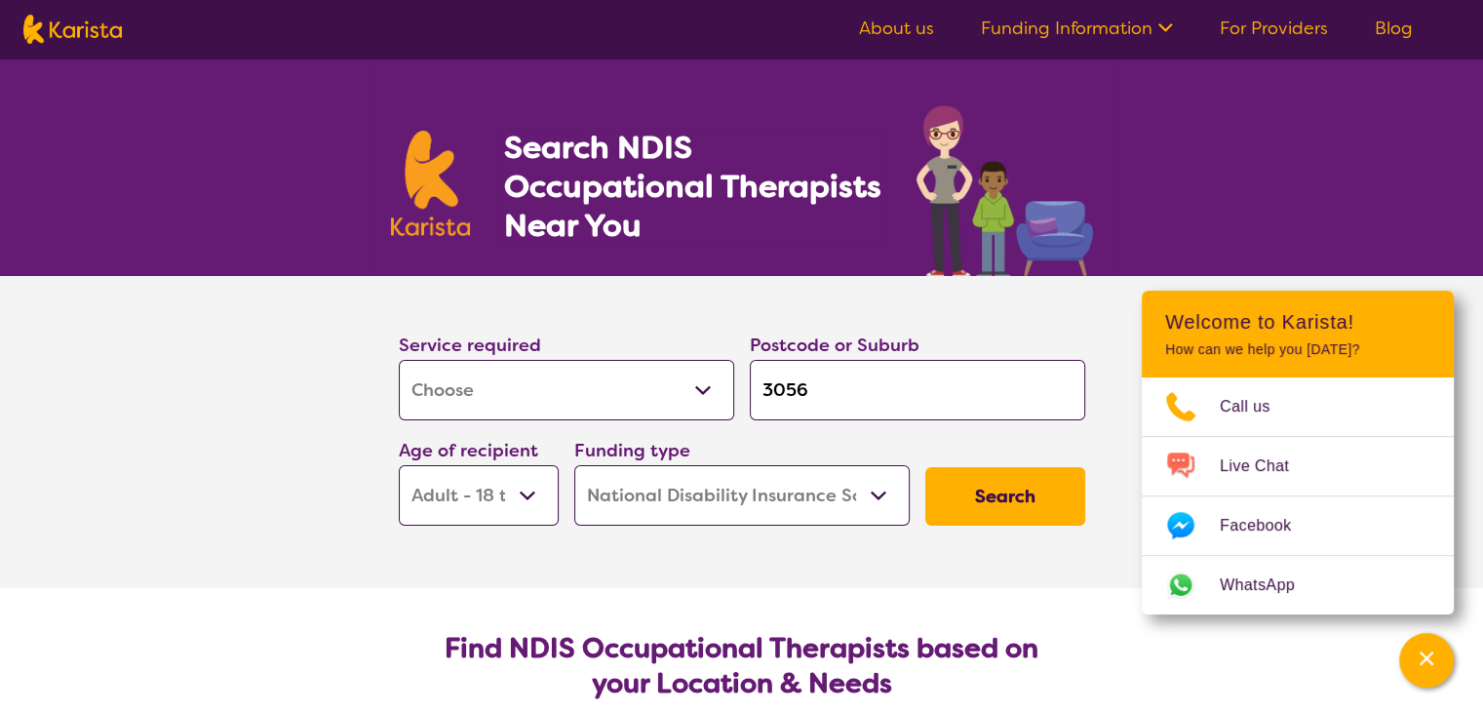
click at [628, 399] on select "Allied Health Assistant Assessment ([MEDICAL_DATA] or [MEDICAL_DATA]) Behaviour…" at bounding box center [566, 390] width 335 height 60
select select "Psychology"
click at [399, 360] on select "Allied Health Assistant Assessment ([MEDICAL_DATA] or [MEDICAL_DATA]) Behaviour…" at bounding box center [566, 390] width 335 height 60
select select "Psychology"
click at [1021, 497] on button "Search" at bounding box center [1005, 496] width 160 height 58
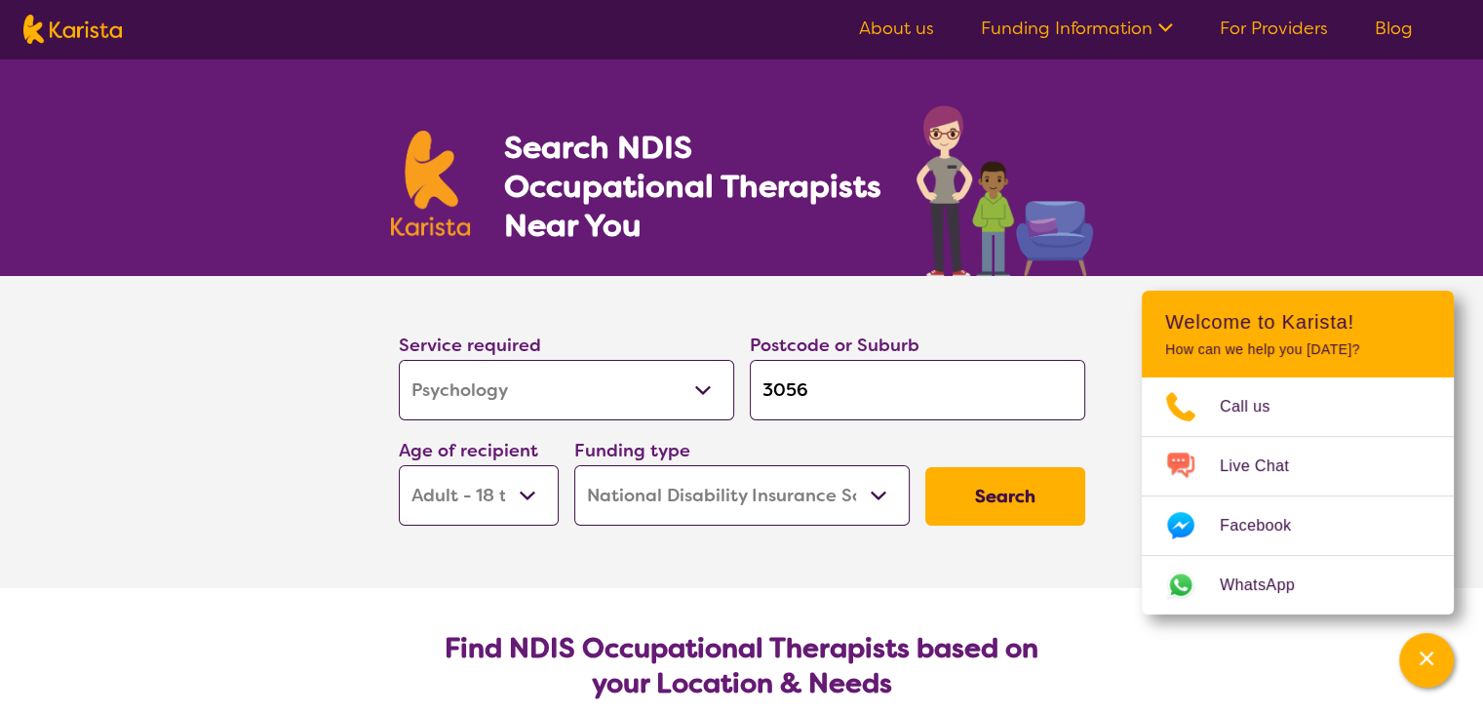
select select "by_score"
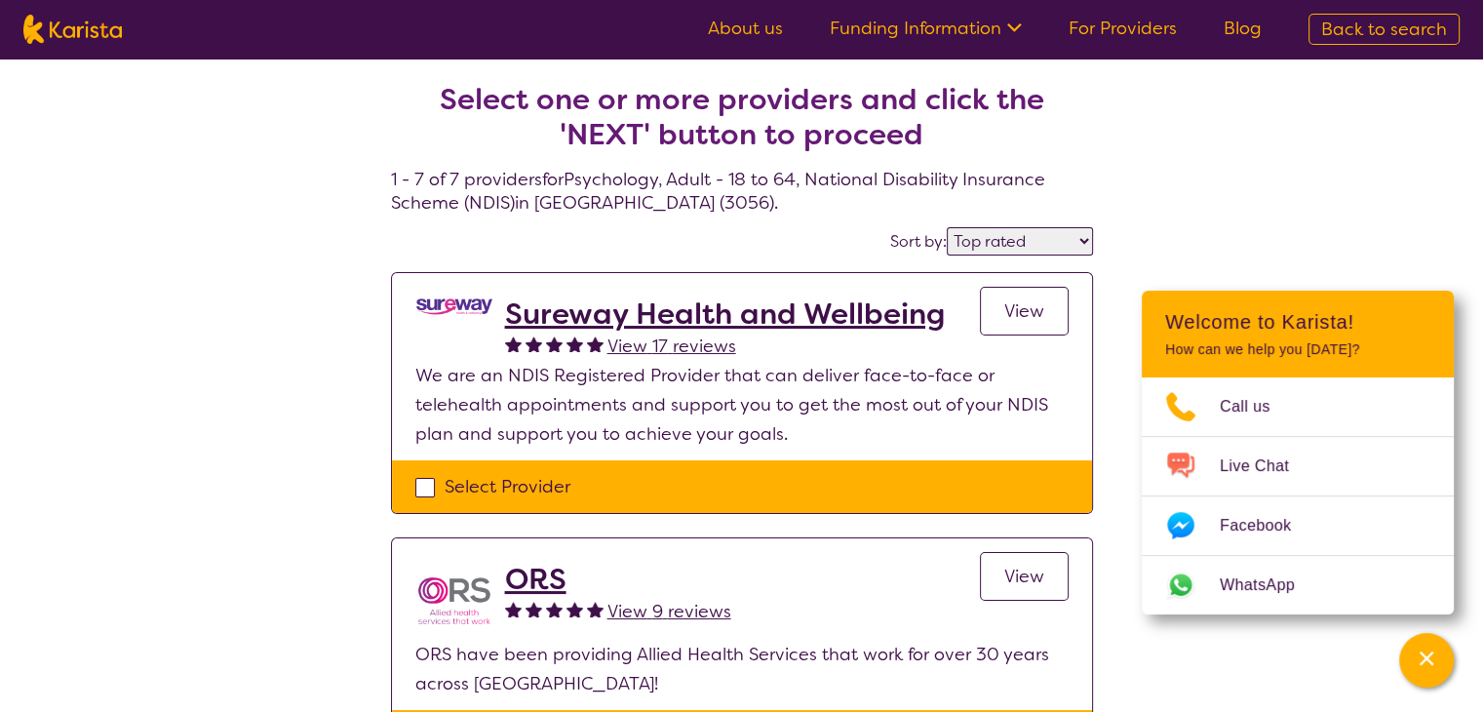
click at [690, 312] on h2 "Sureway Health and Wellbeing" at bounding box center [725, 313] width 440 height 35
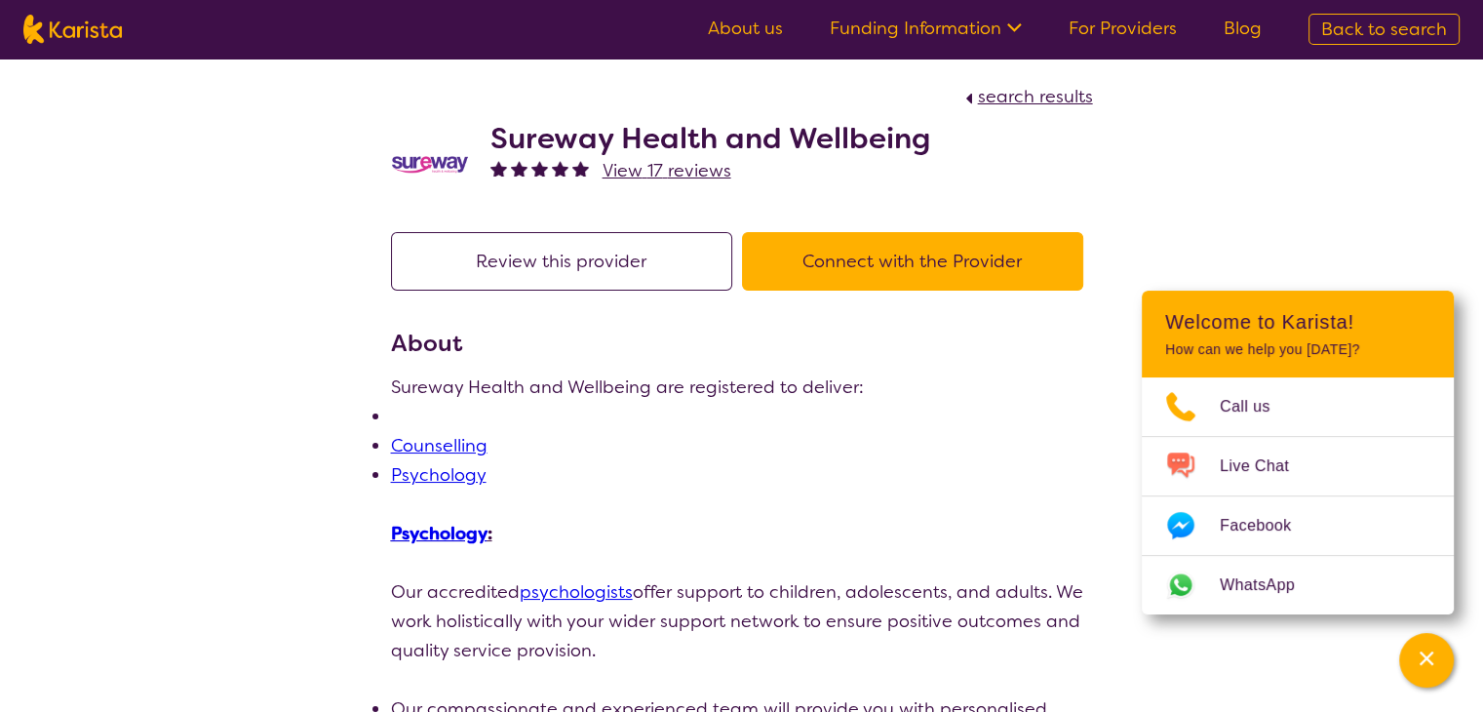
drag, startPoint x: 914, startPoint y: 145, endPoint x: 901, endPoint y: 142, distance: 13.0
click at [901, 142] on h2 "Sureway Health and Wellbeing" at bounding box center [710, 138] width 440 height 35
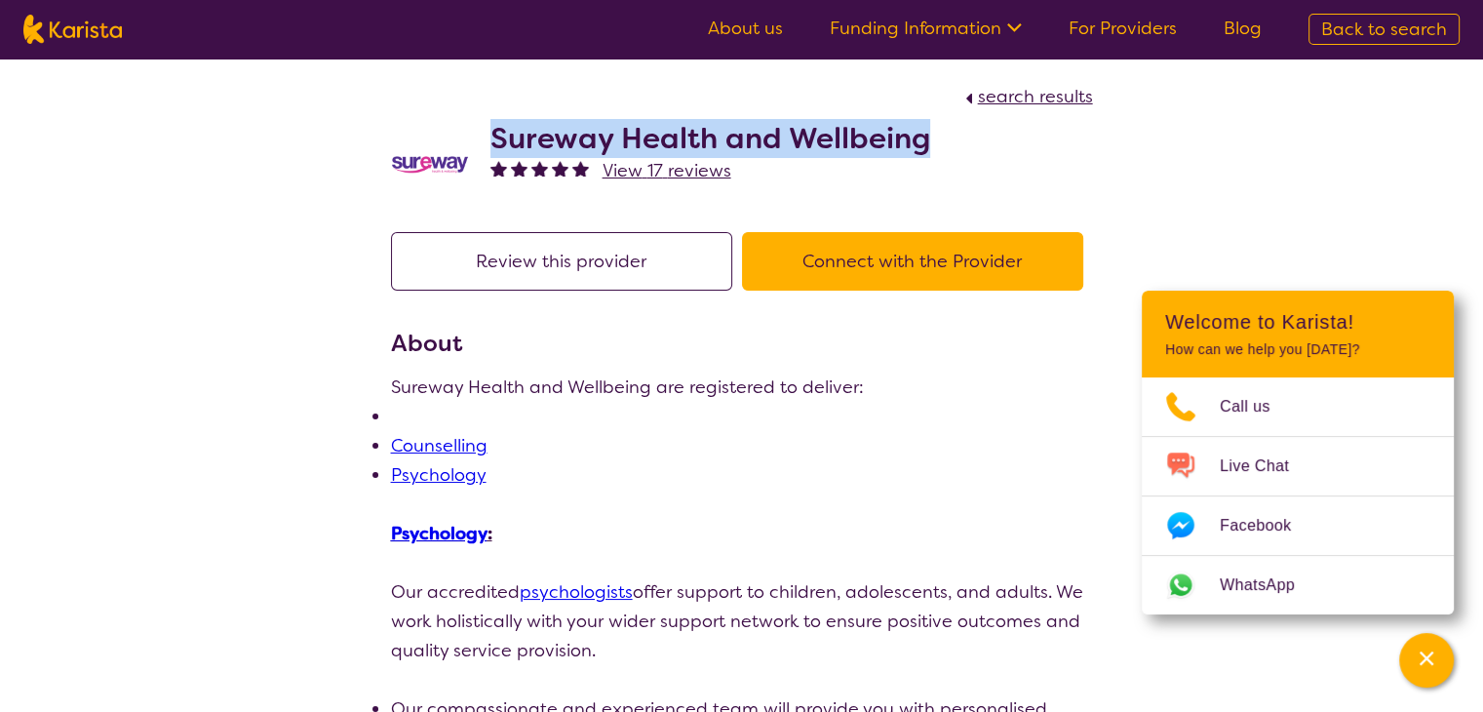
drag, startPoint x: 932, startPoint y: 142, endPoint x: 492, endPoint y: 143, distance: 439.7
click at [492, 143] on div "Sureway Health and Wellbeing View 17 reviews" at bounding box center [742, 159] width 702 height 97
copy h2 "Sureway Health and Wellbeing"
